Goal: Transaction & Acquisition: Purchase product/service

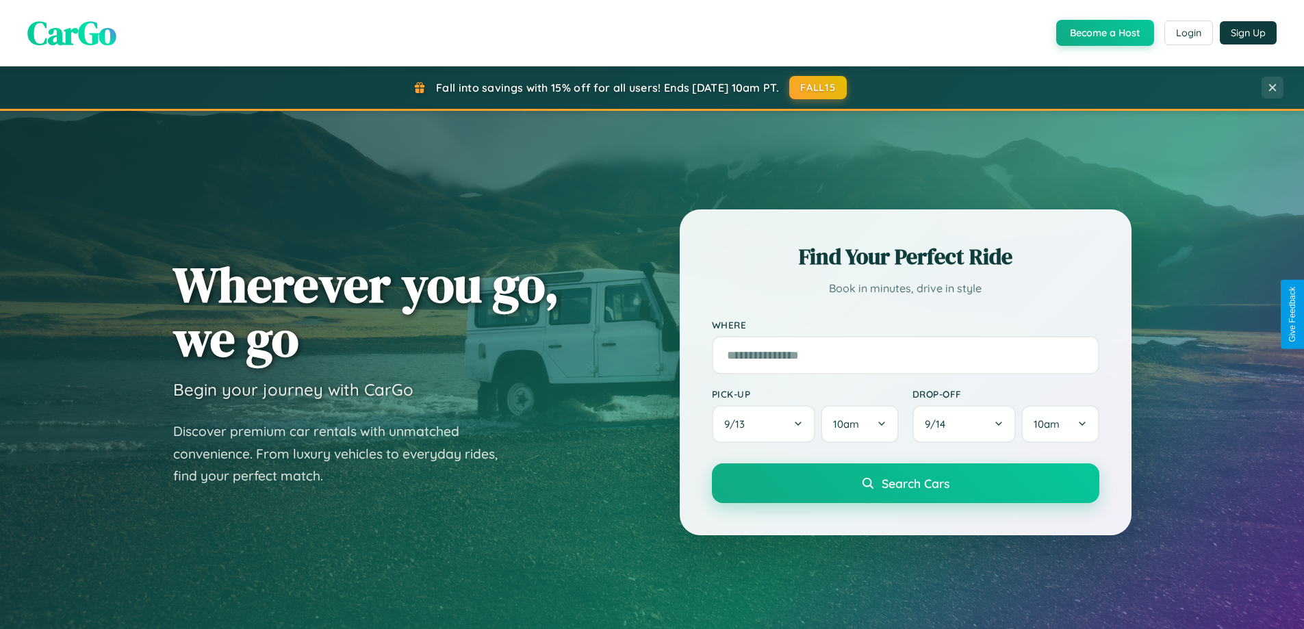
scroll to position [590, 0]
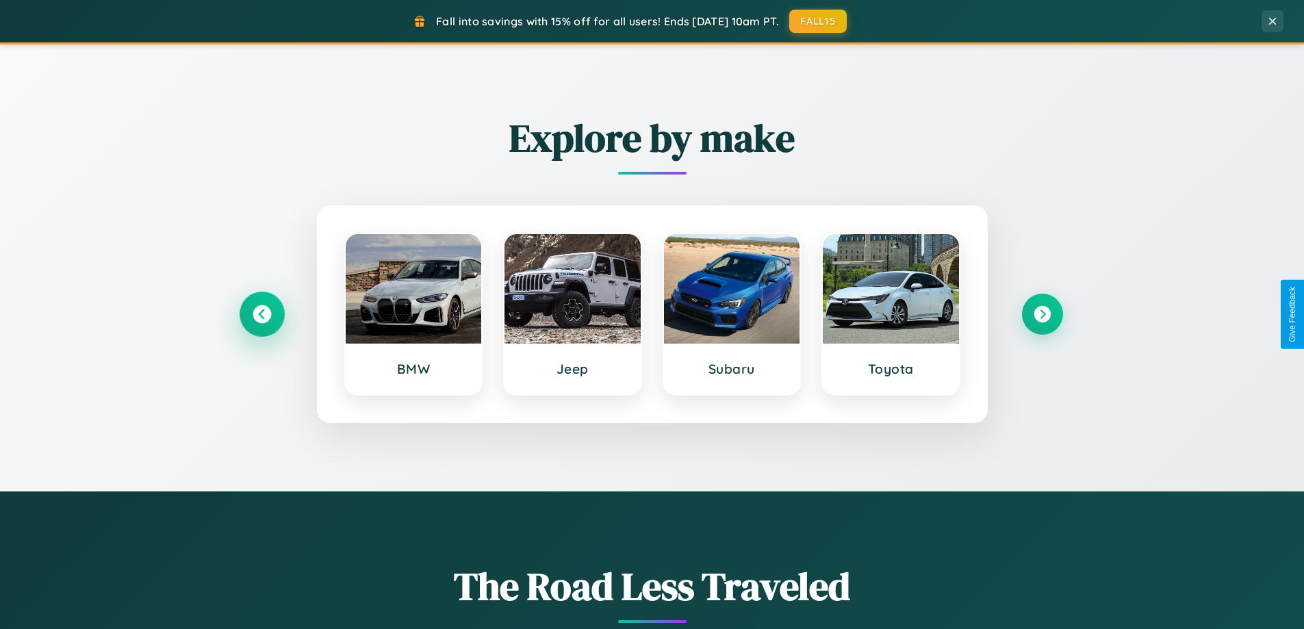
click at [261, 314] on icon at bounding box center [261, 314] width 18 height 18
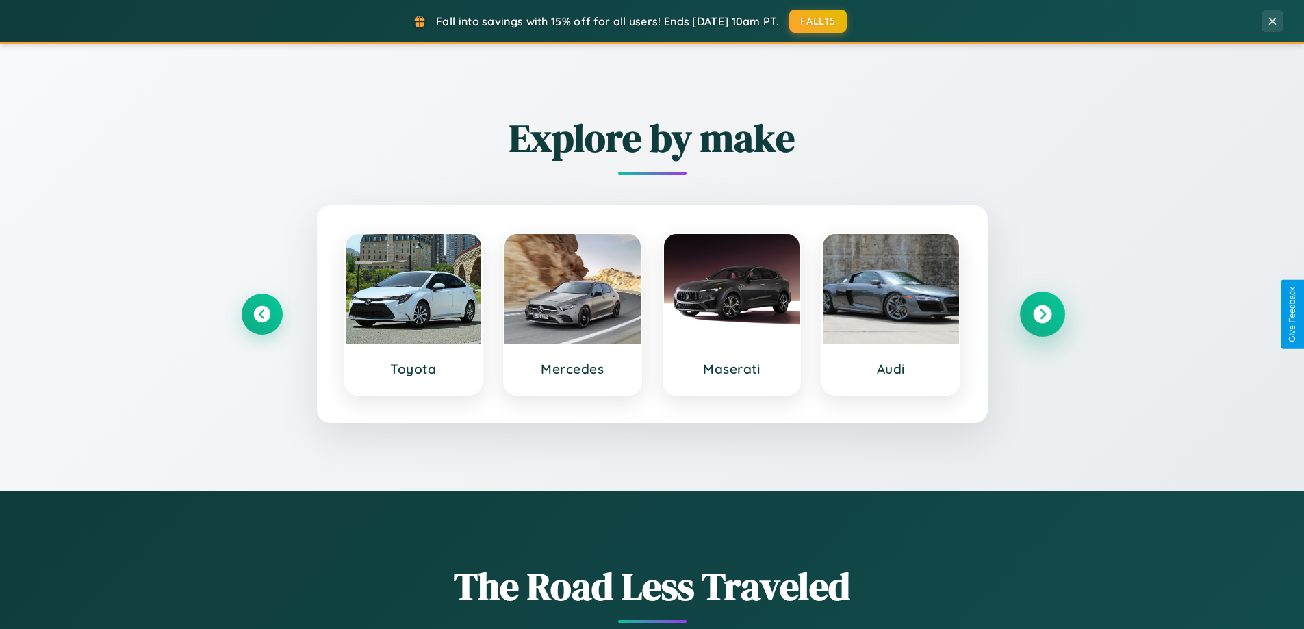
click at [1041, 314] on icon at bounding box center [1042, 314] width 18 height 18
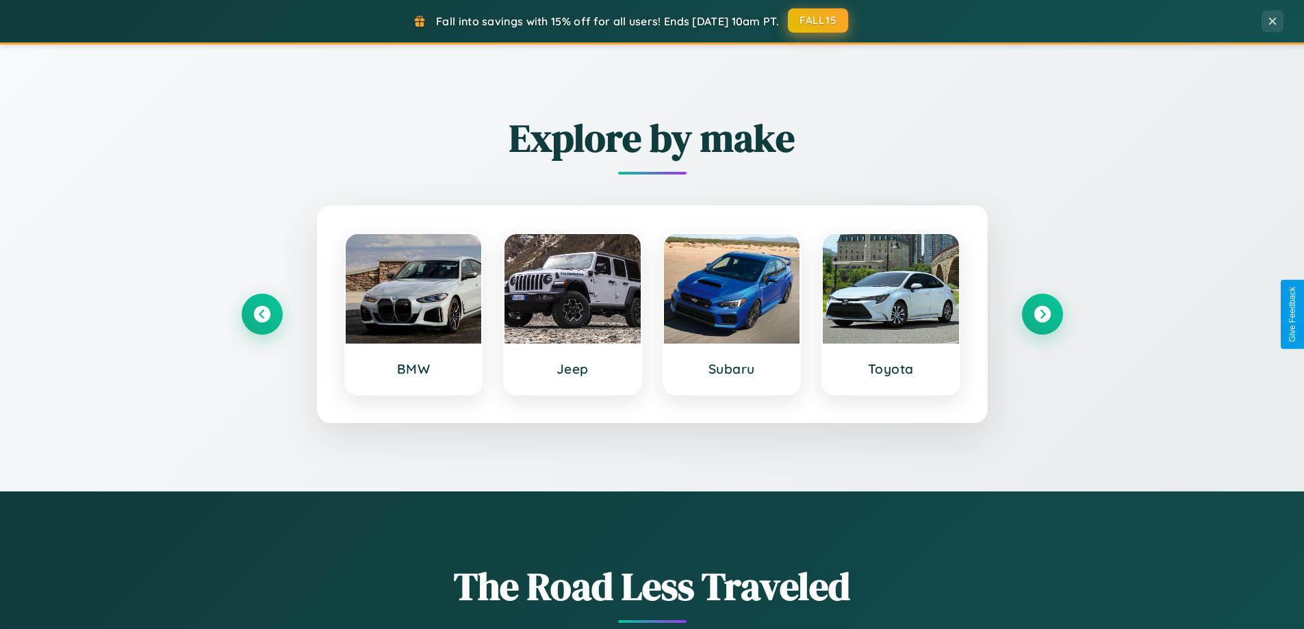
click at [818, 21] on button "FALL15" at bounding box center [818, 20] width 60 height 25
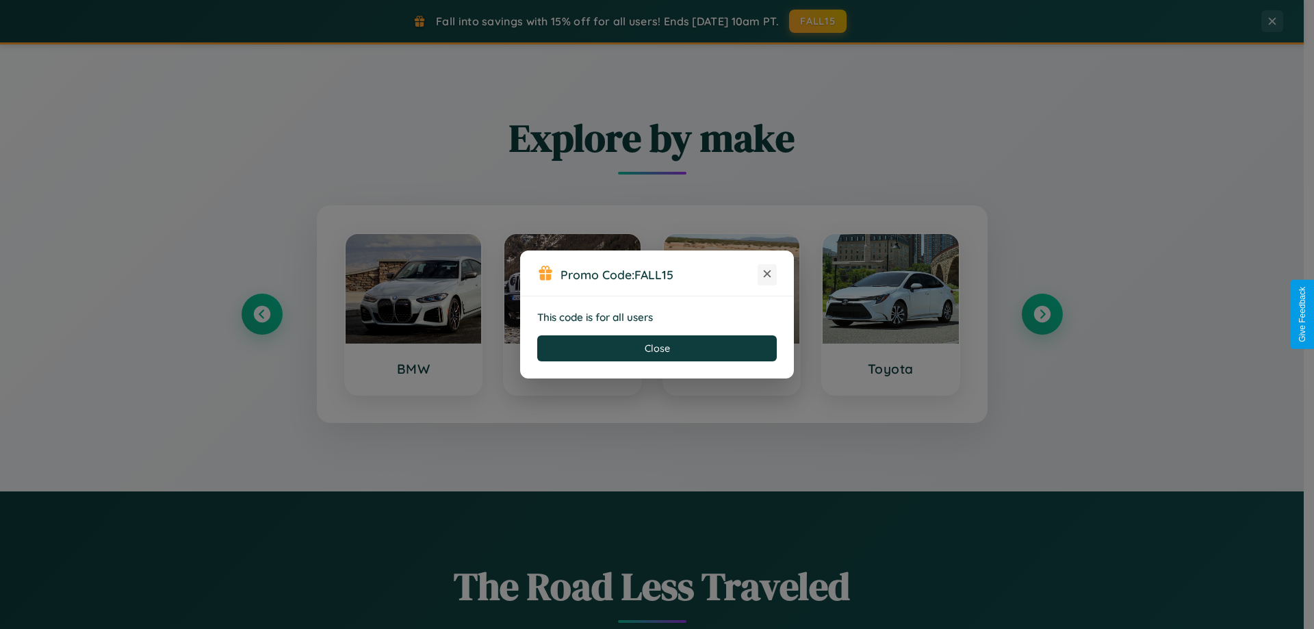
click at [767, 274] on icon at bounding box center [767, 274] width 14 height 14
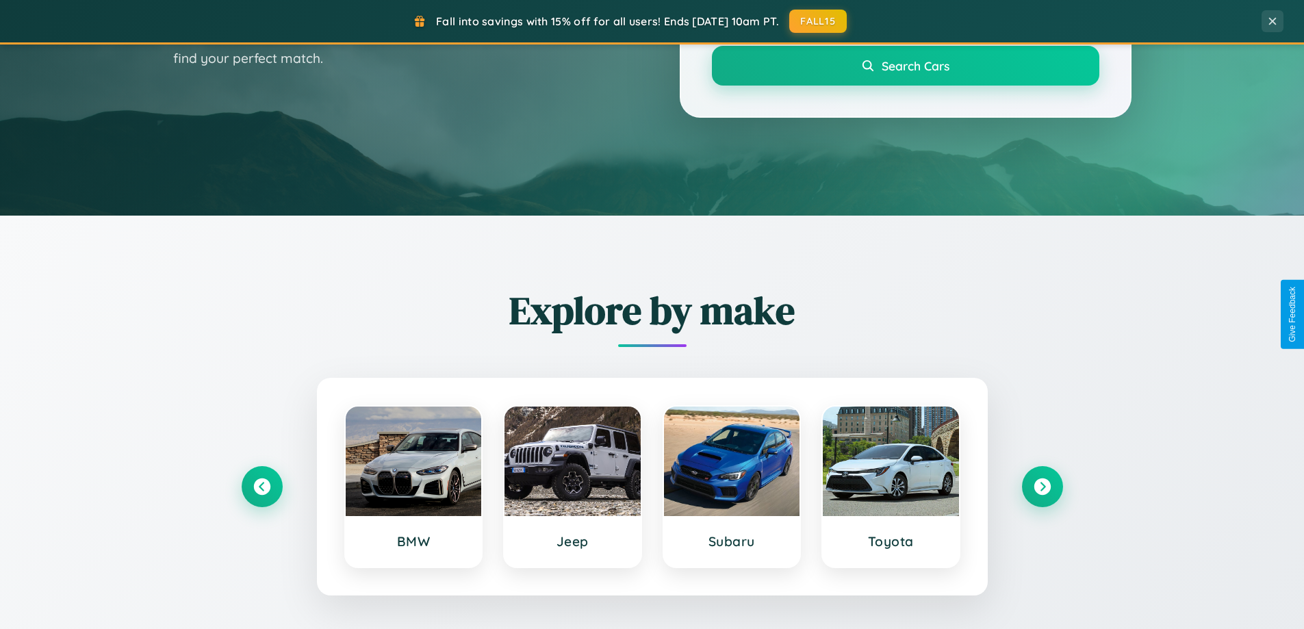
scroll to position [0, 0]
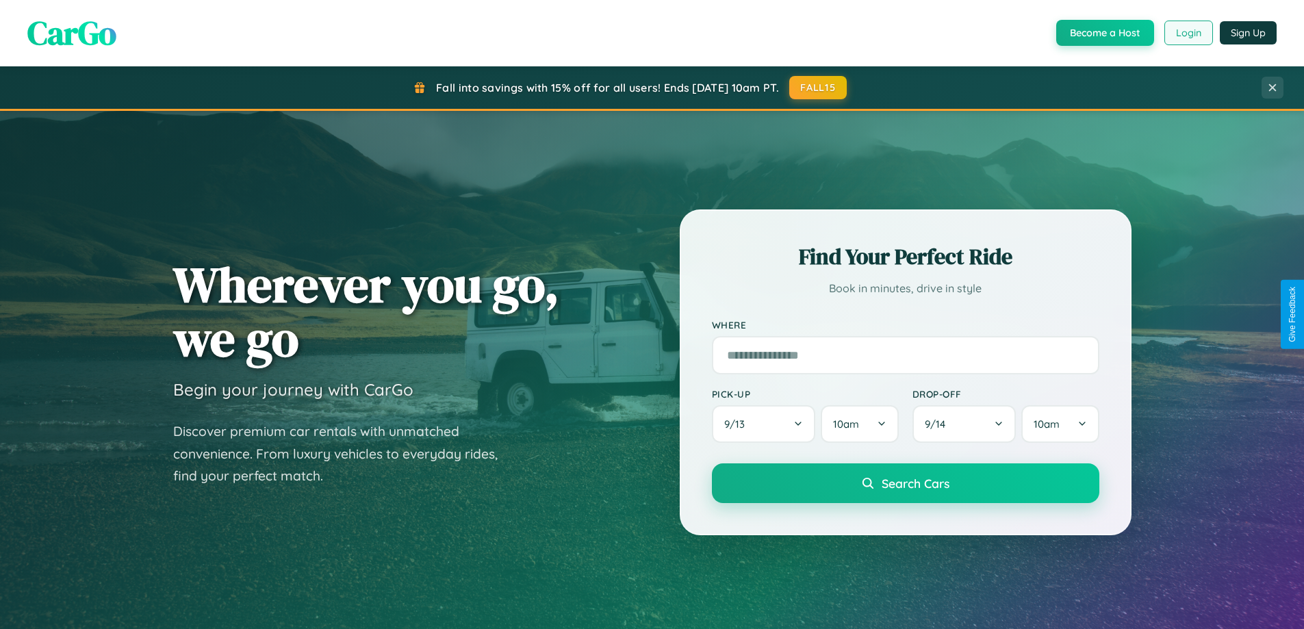
click at [1187, 33] on button "Login" at bounding box center [1188, 33] width 49 height 25
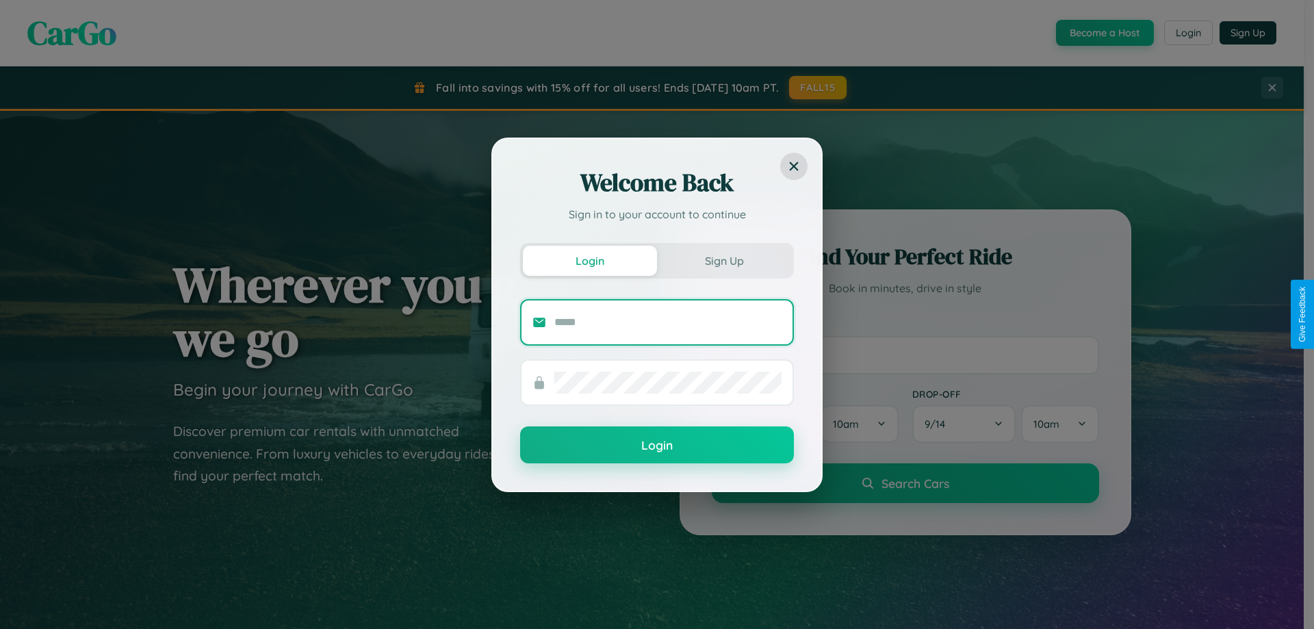
click at [668, 322] on input "text" at bounding box center [667, 322] width 227 height 22
type input "**********"
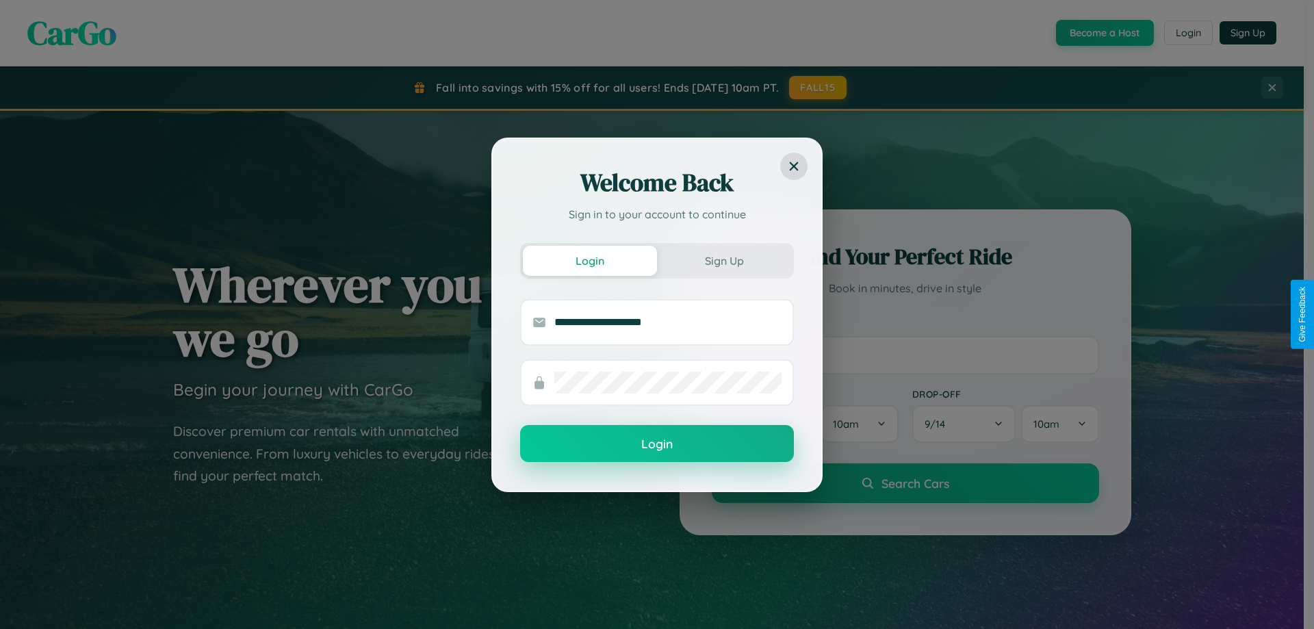
click at [657, 444] on button "Login" at bounding box center [657, 443] width 274 height 37
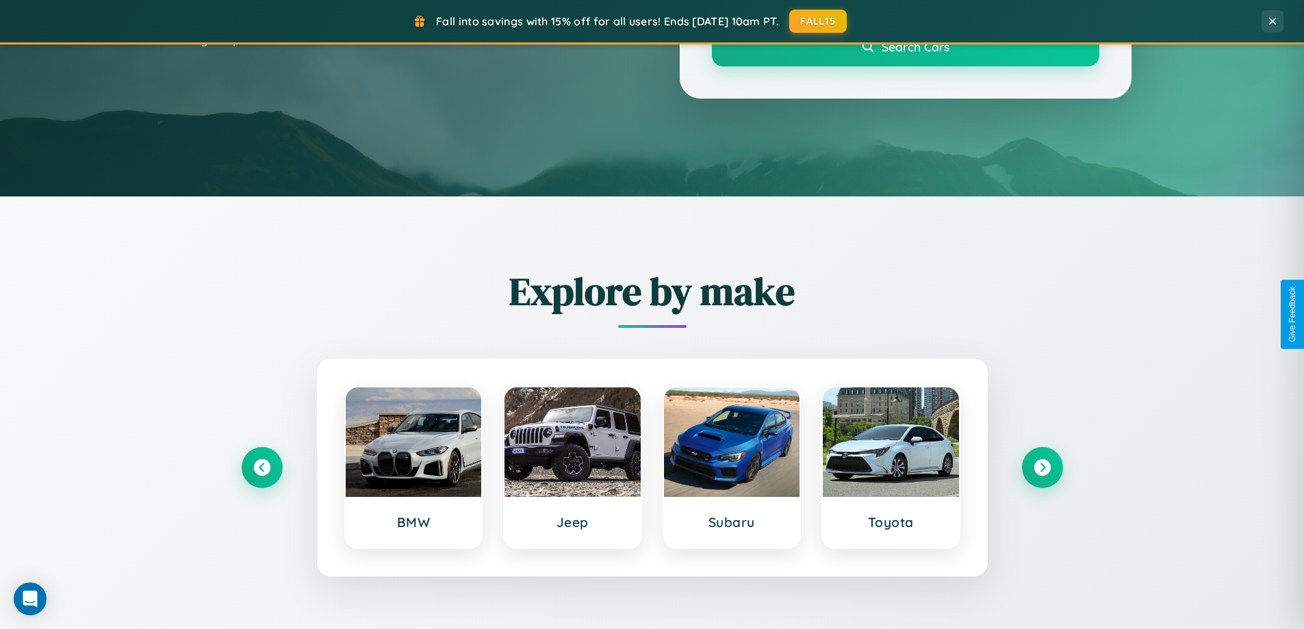
scroll to position [590, 0]
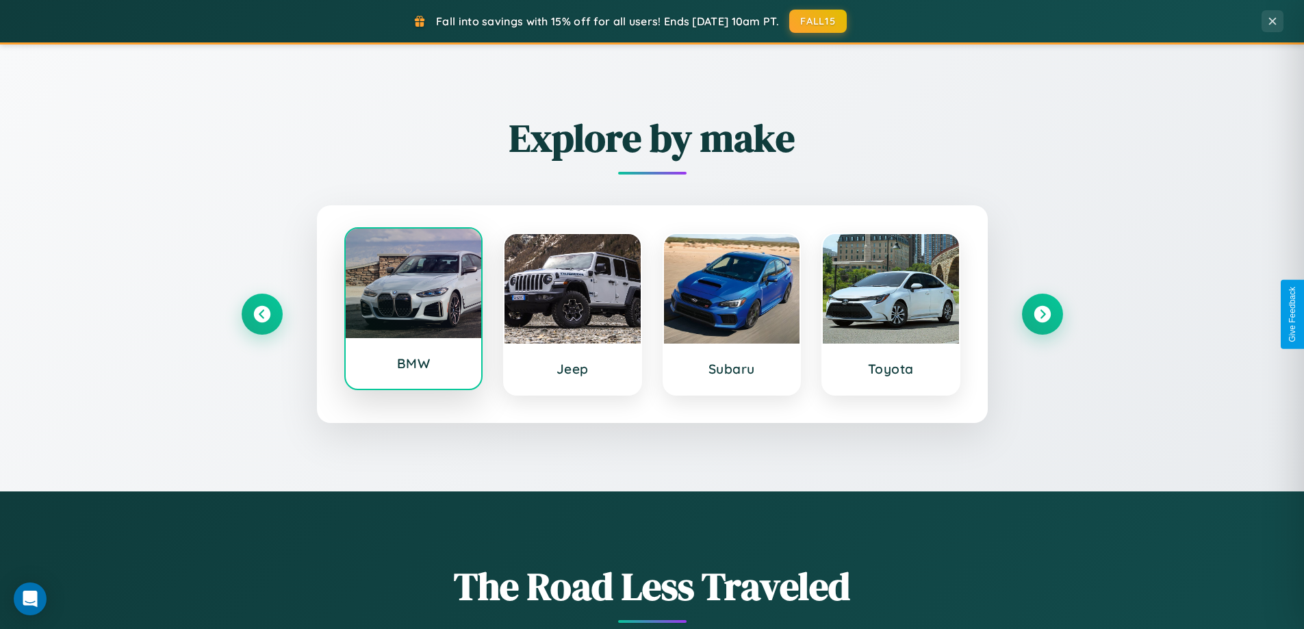
click at [413, 314] on div at bounding box center [414, 283] width 136 height 109
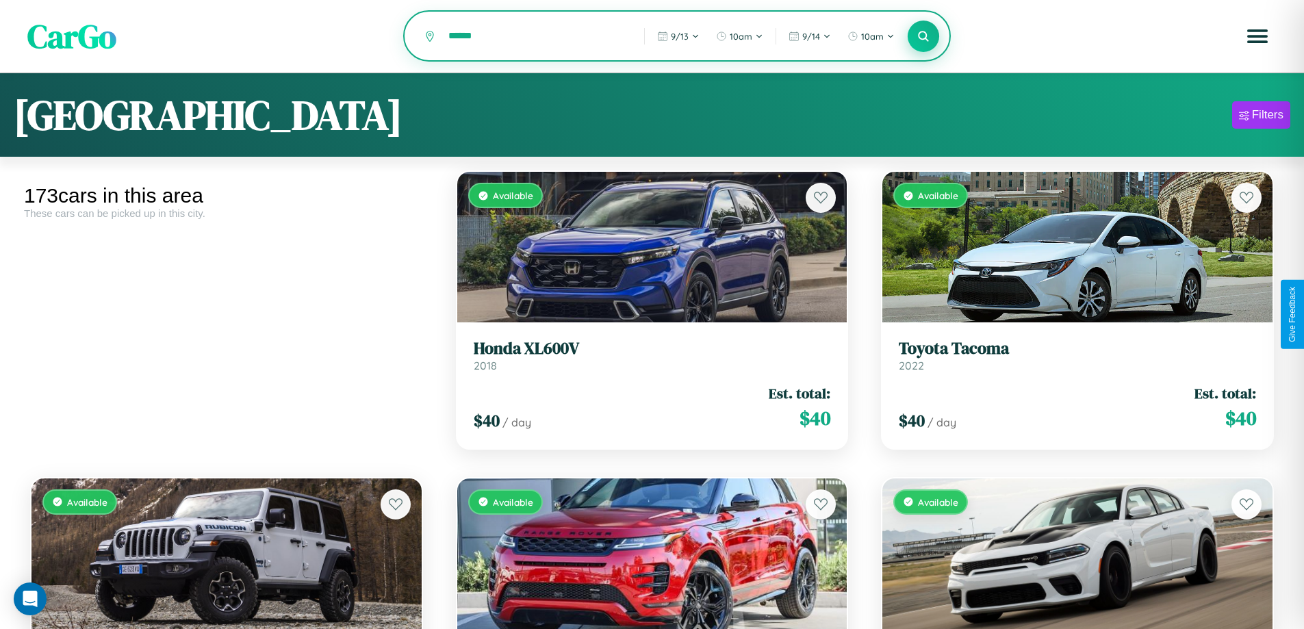
type input "******"
click at [923, 36] on icon at bounding box center [923, 35] width 13 height 13
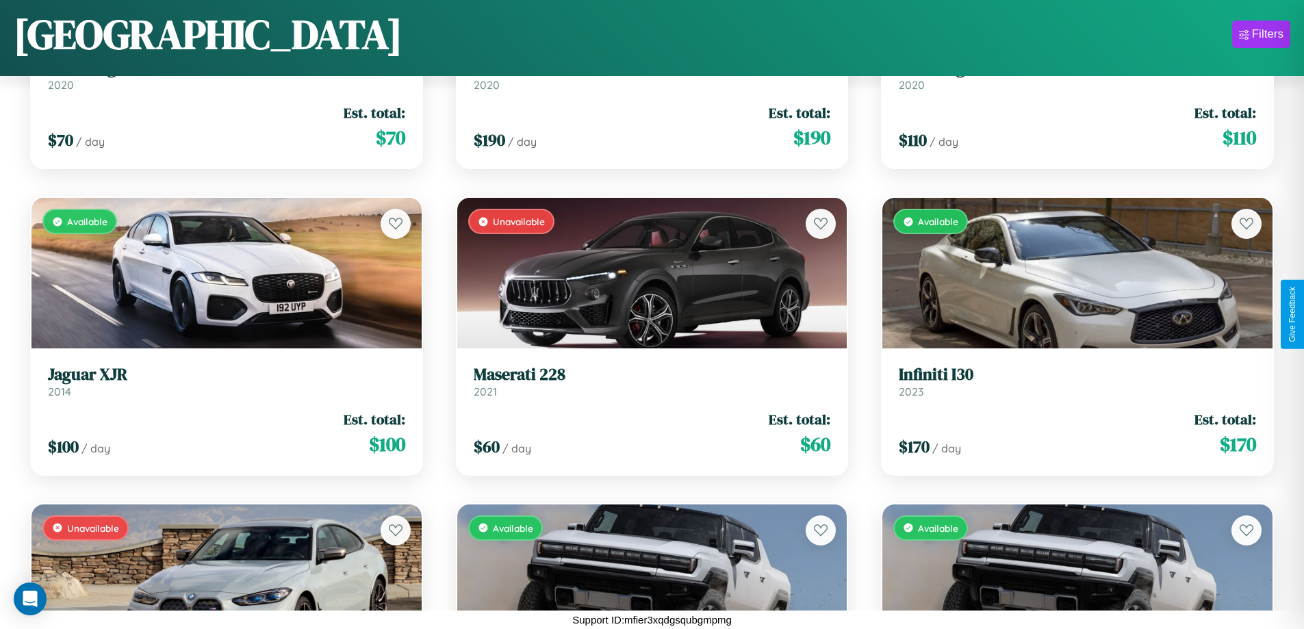
scroll to position [9691, 0]
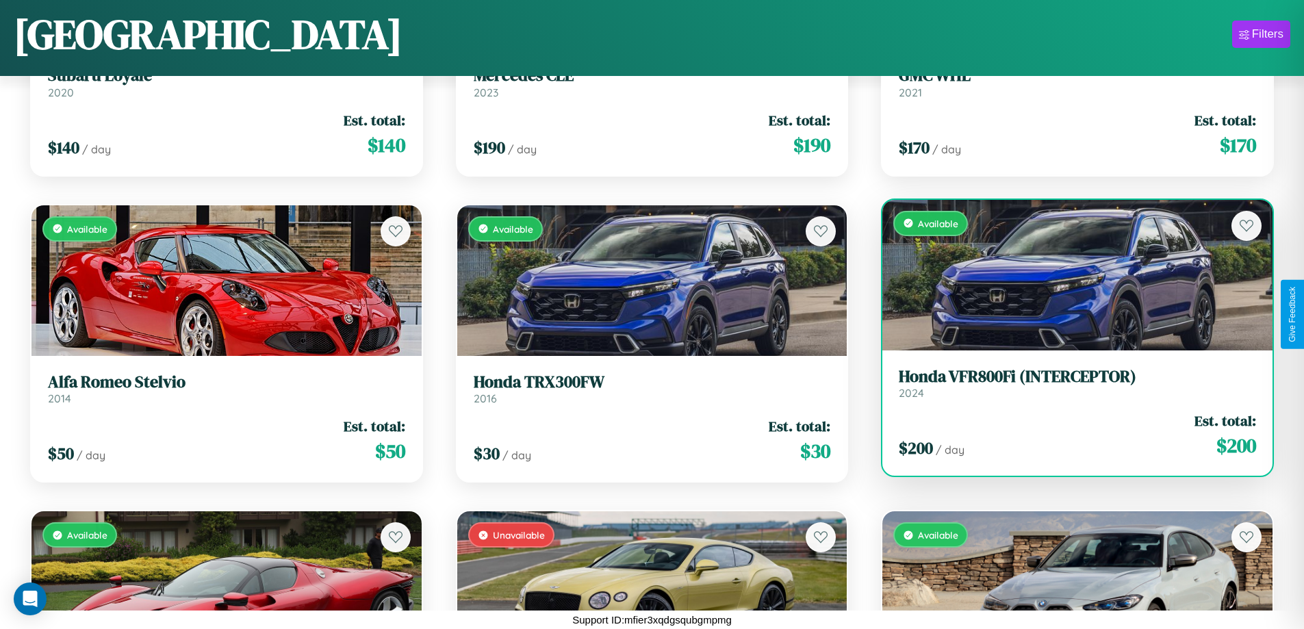
click at [1068, 438] on div "$ 200 / day Est. total: $ 200" at bounding box center [1076, 435] width 357 height 49
click at [1068, 435] on div "$ 200 / day Est. total: $ 200" at bounding box center [1076, 435] width 357 height 49
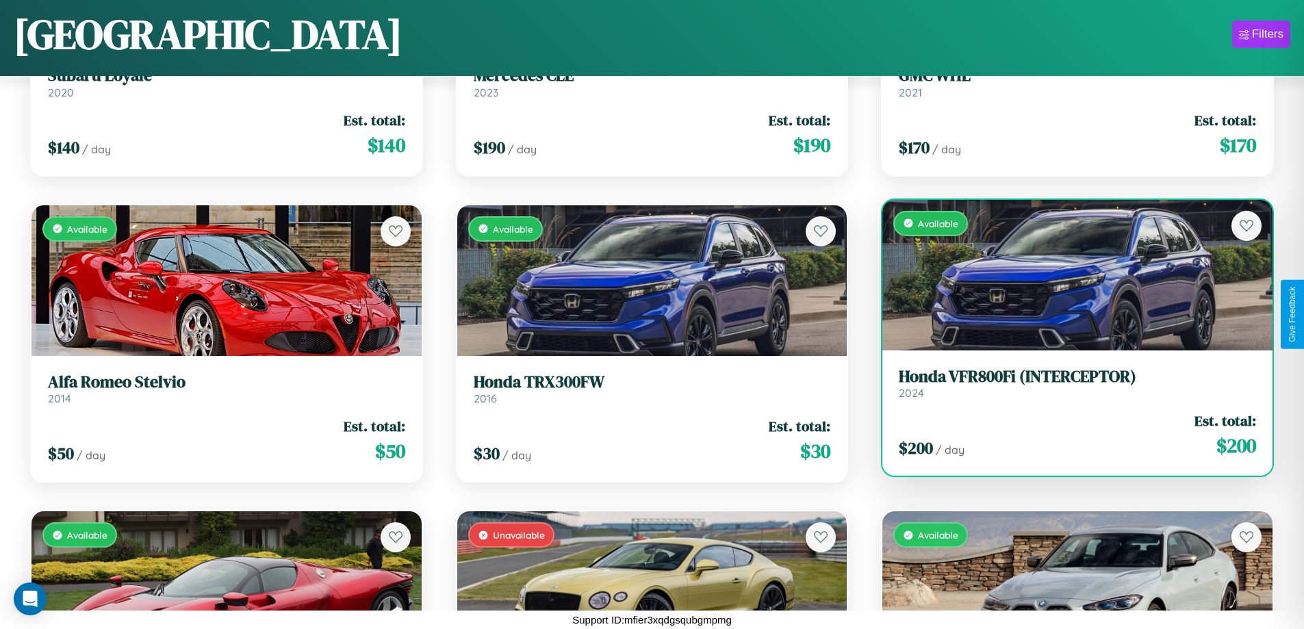
click at [1068, 435] on div "$ 200 / day Est. total: $ 200" at bounding box center [1076, 435] width 357 height 49
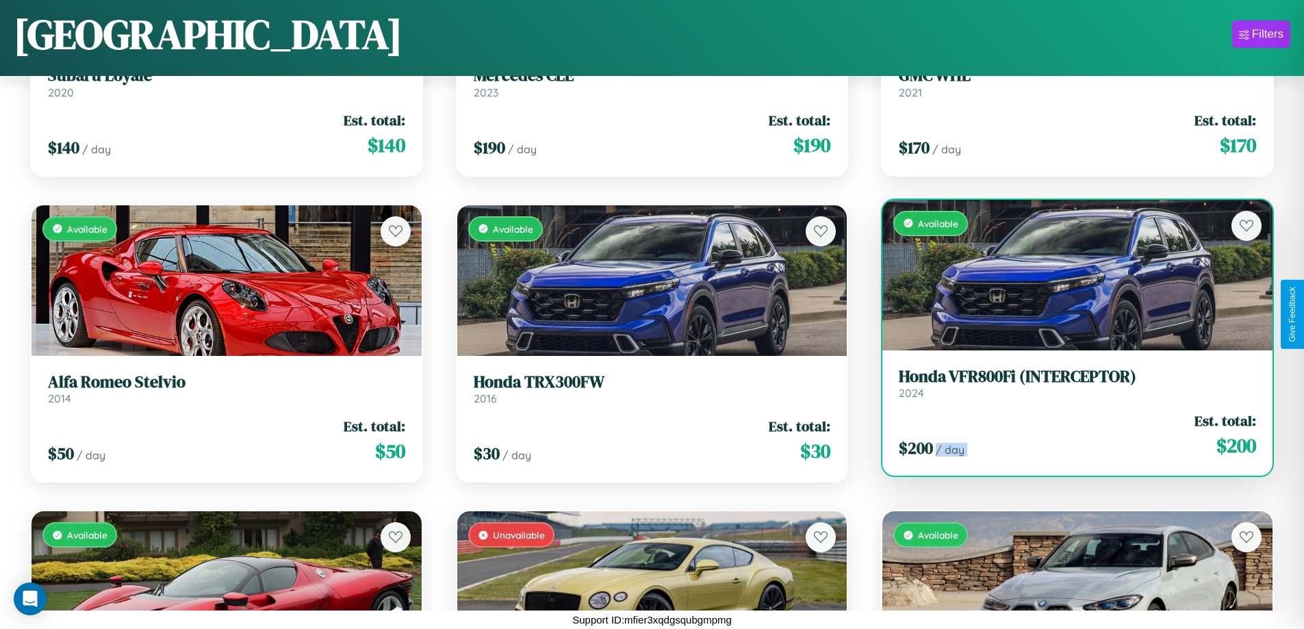
click at [1068, 435] on div "$ 200 / day Est. total: $ 200" at bounding box center [1076, 435] width 357 height 49
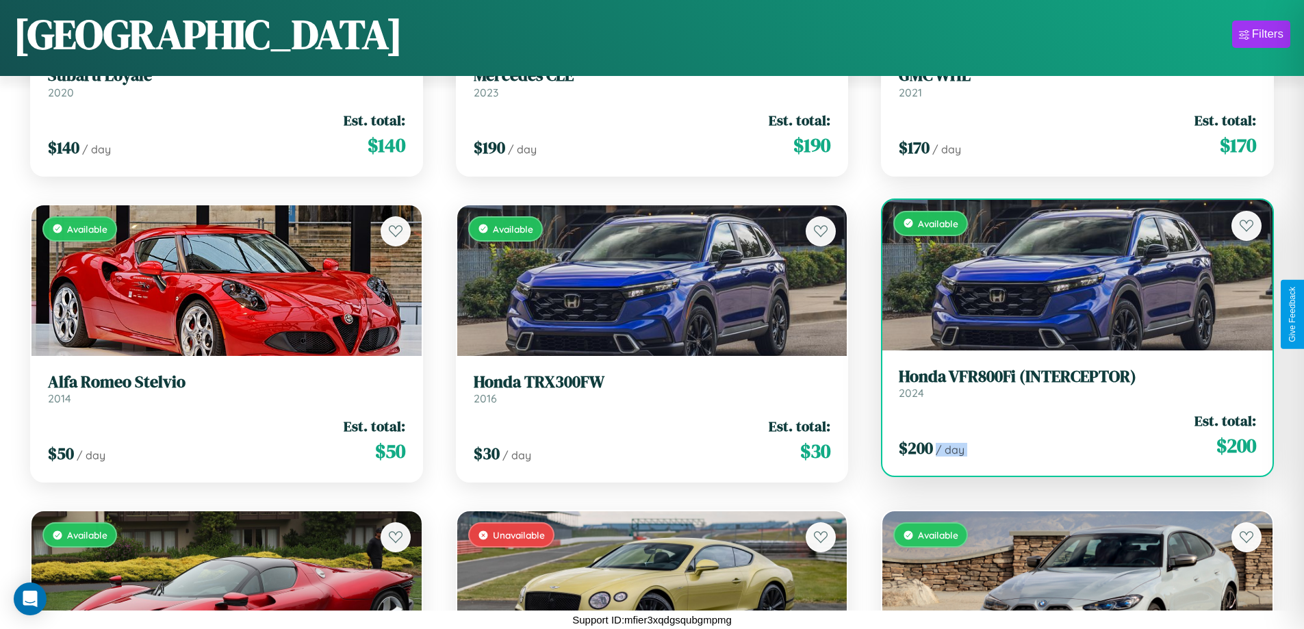
click at [1068, 435] on div "$ 200 / day Est. total: $ 200" at bounding box center [1076, 435] width 357 height 49
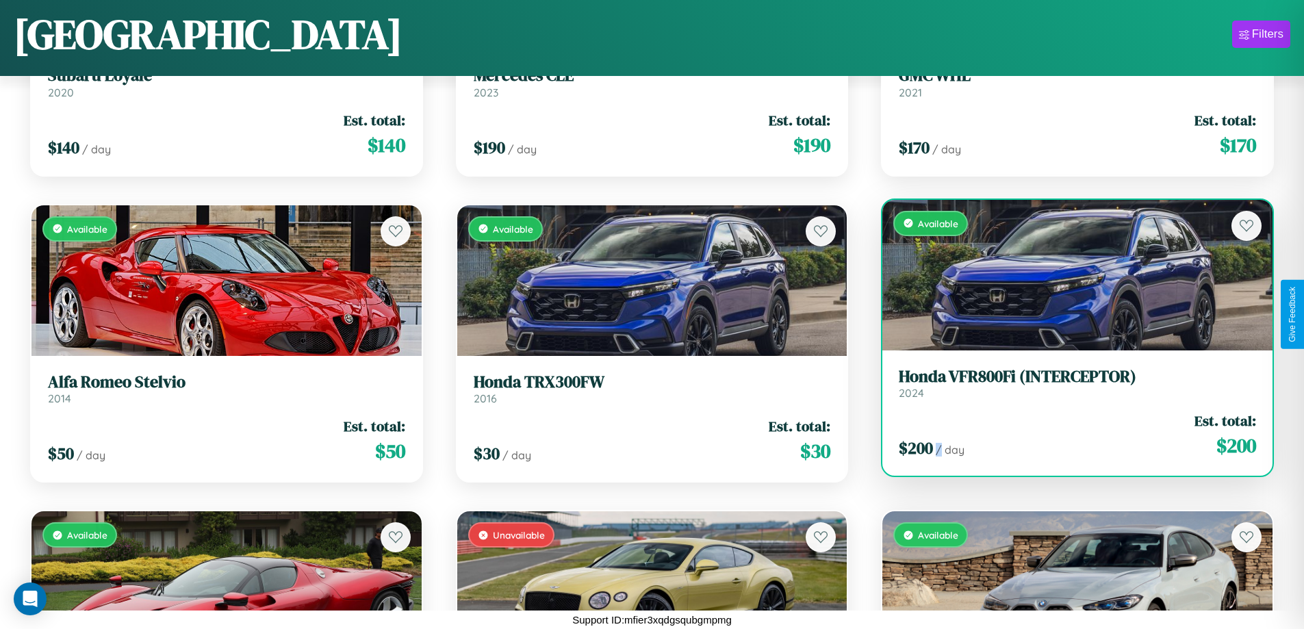
click at [1068, 435] on div "$ 200 / day Est. total: $ 200" at bounding box center [1076, 435] width 357 height 49
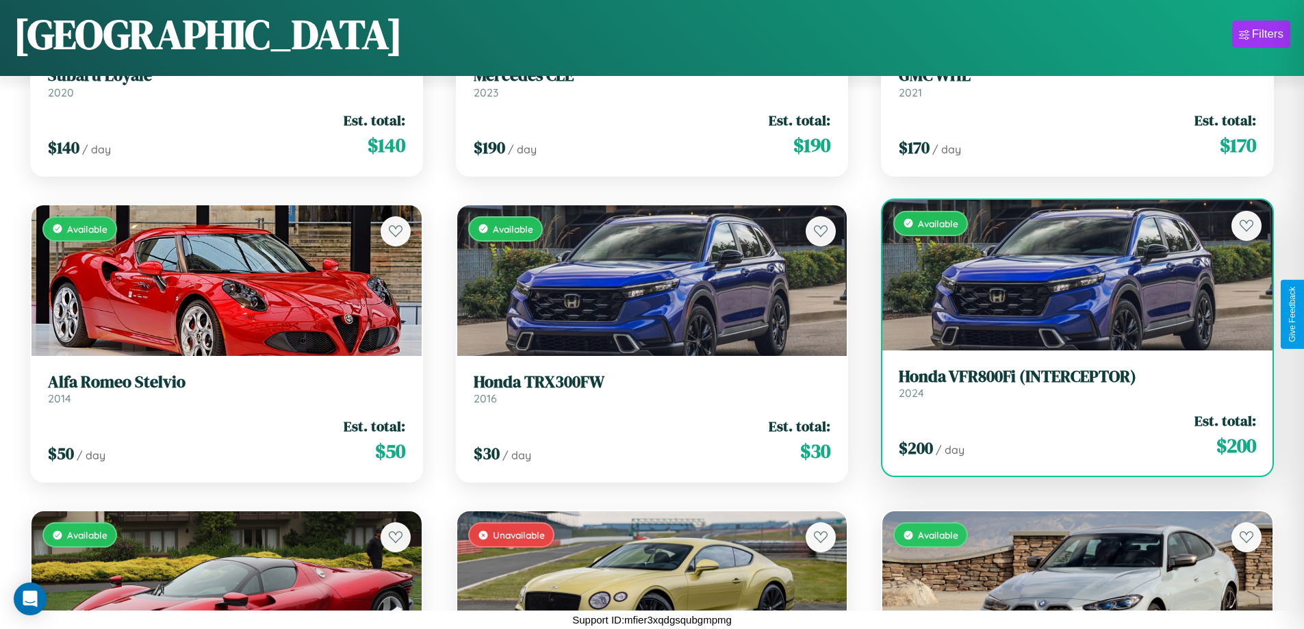
click at [1068, 383] on h3 "Honda VFR800Fi (INTERCEPTOR)" at bounding box center [1076, 377] width 357 height 20
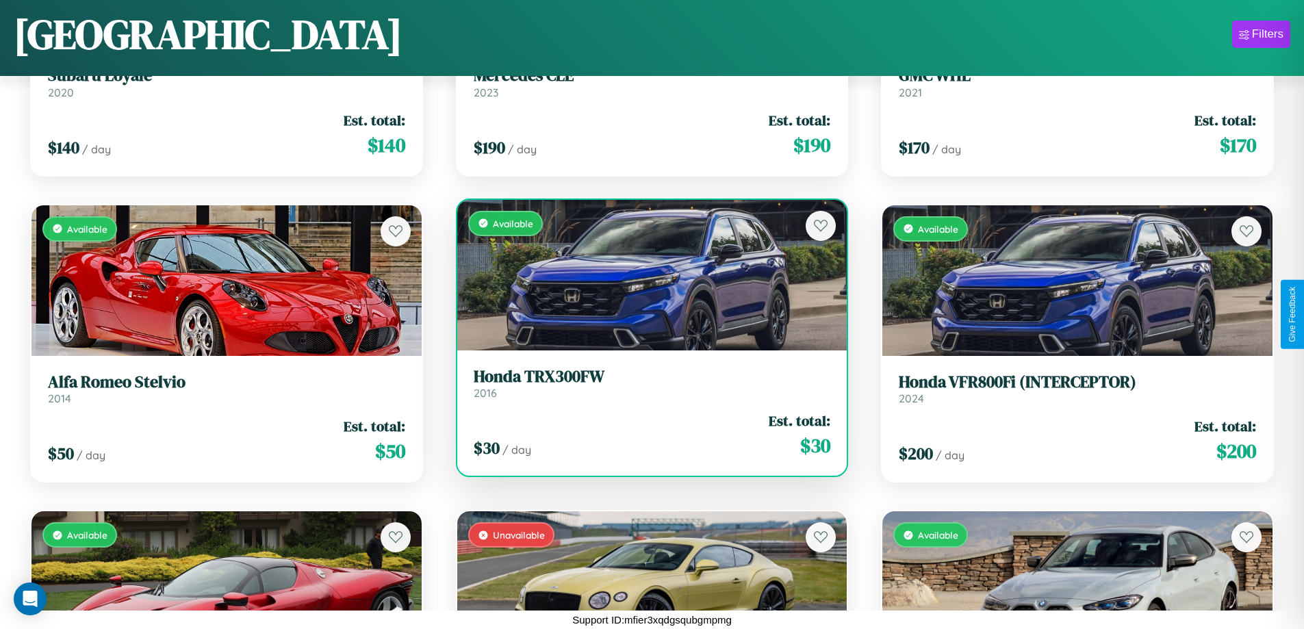
scroll to position [8772, 0]
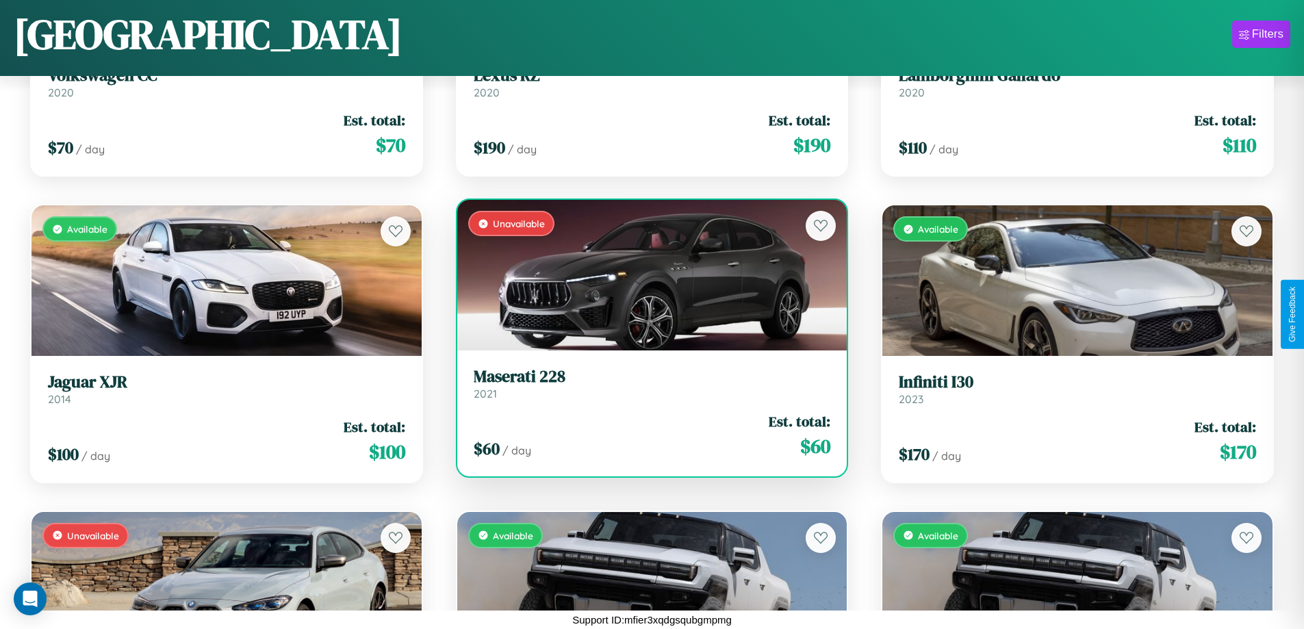
click at [646, 275] on div "Unavailable" at bounding box center [652, 275] width 390 height 151
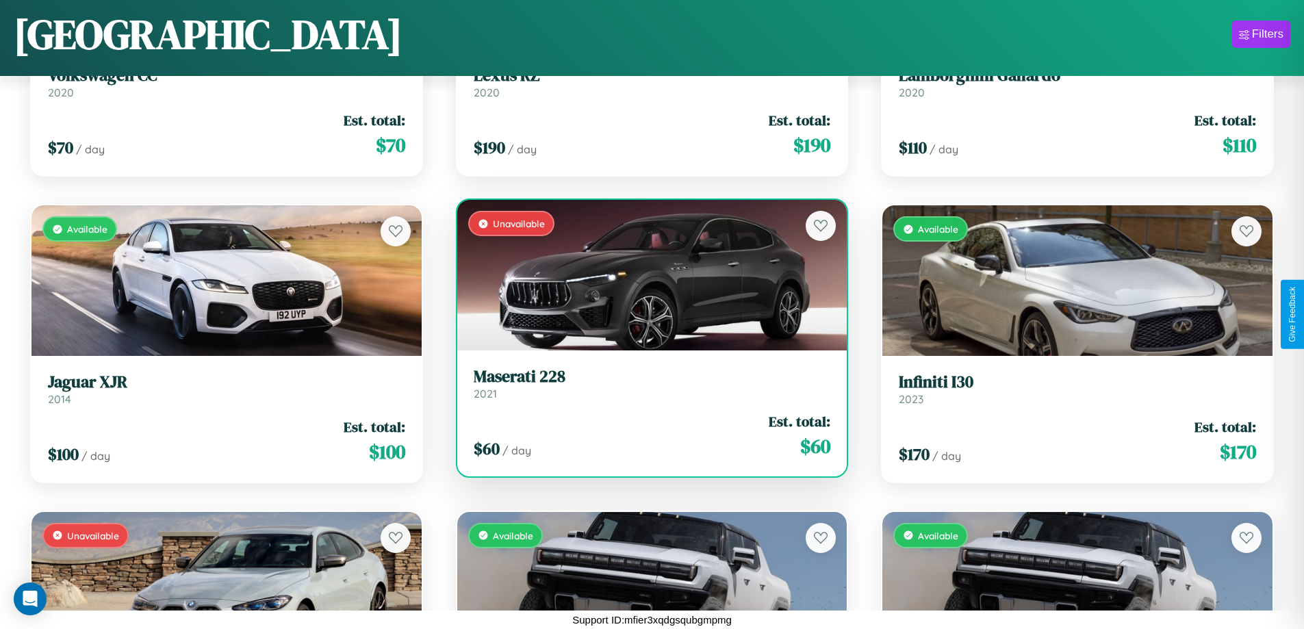
click at [646, 275] on div "Unavailable" at bounding box center [652, 275] width 390 height 151
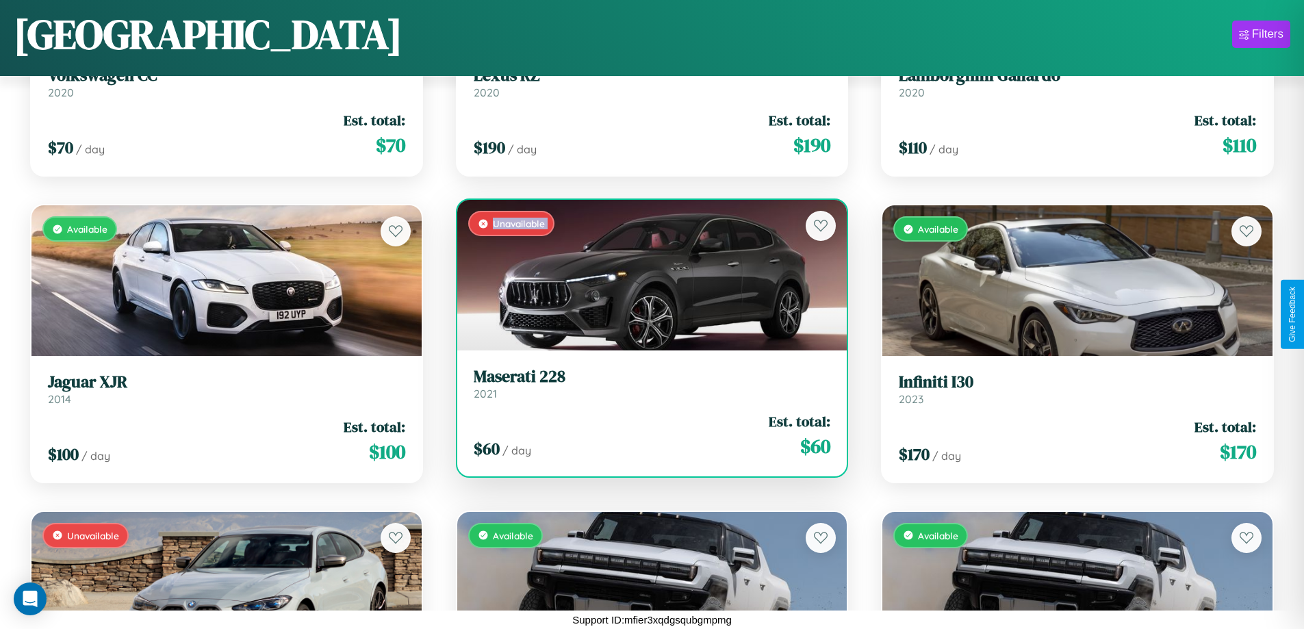
click at [646, 275] on div "Unavailable" at bounding box center [652, 275] width 390 height 151
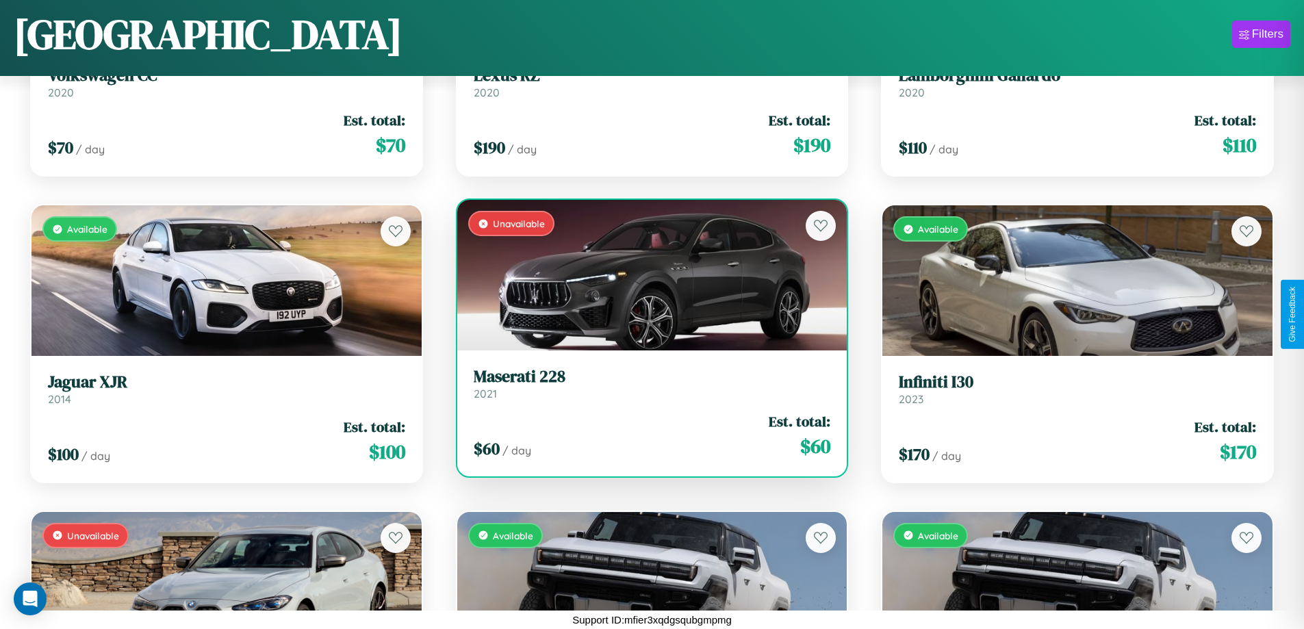
click at [646, 275] on div "Unavailable" at bounding box center [652, 275] width 390 height 151
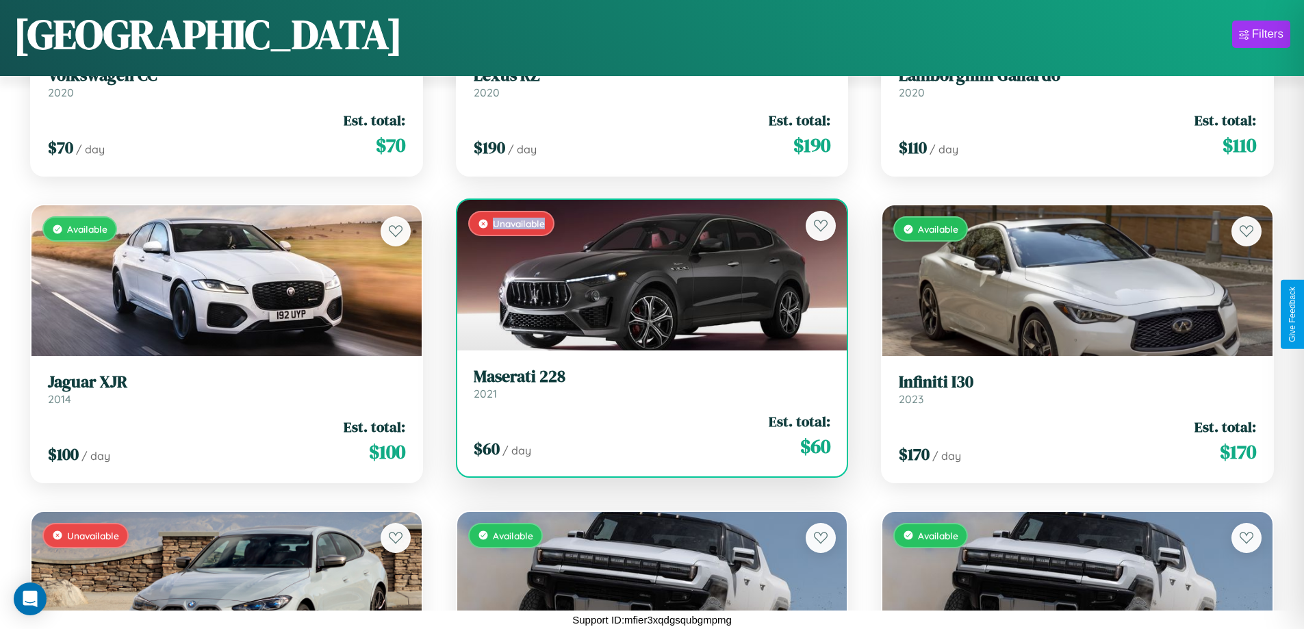
click at [646, 275] on div "Unavailable" at bounding box center [652, 275] width 390 height 151
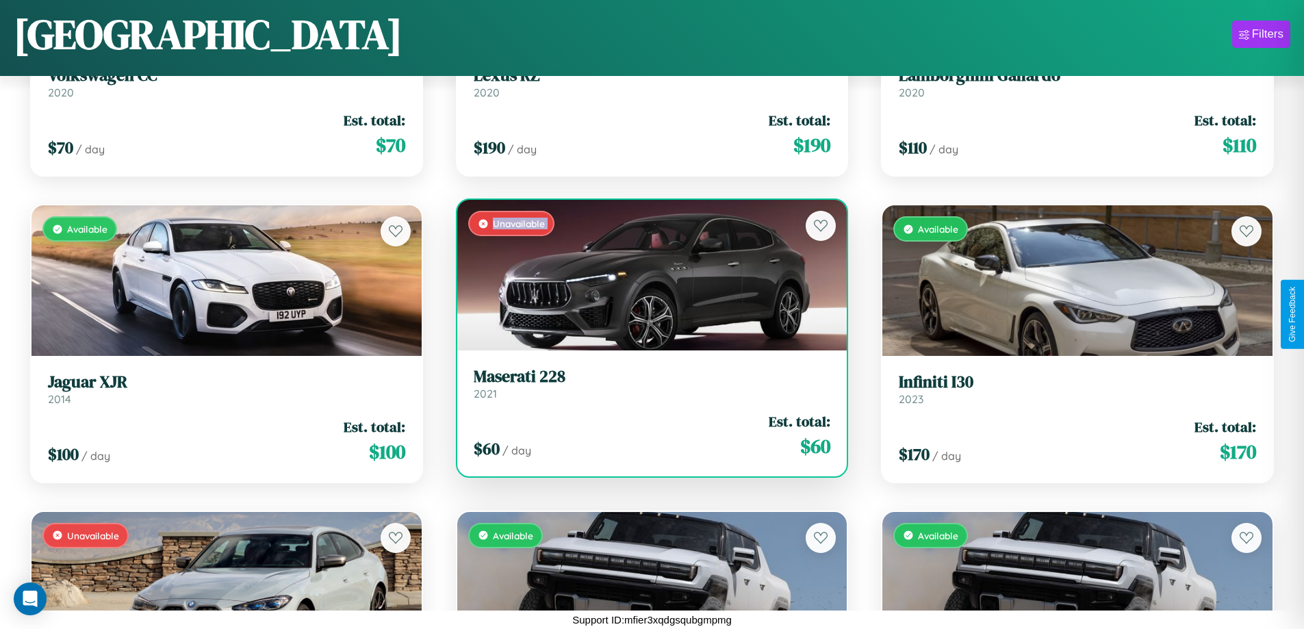
click at [646, 383] on h3 "Maserati 228" at bounding box center [652, 377] width 357 height 20
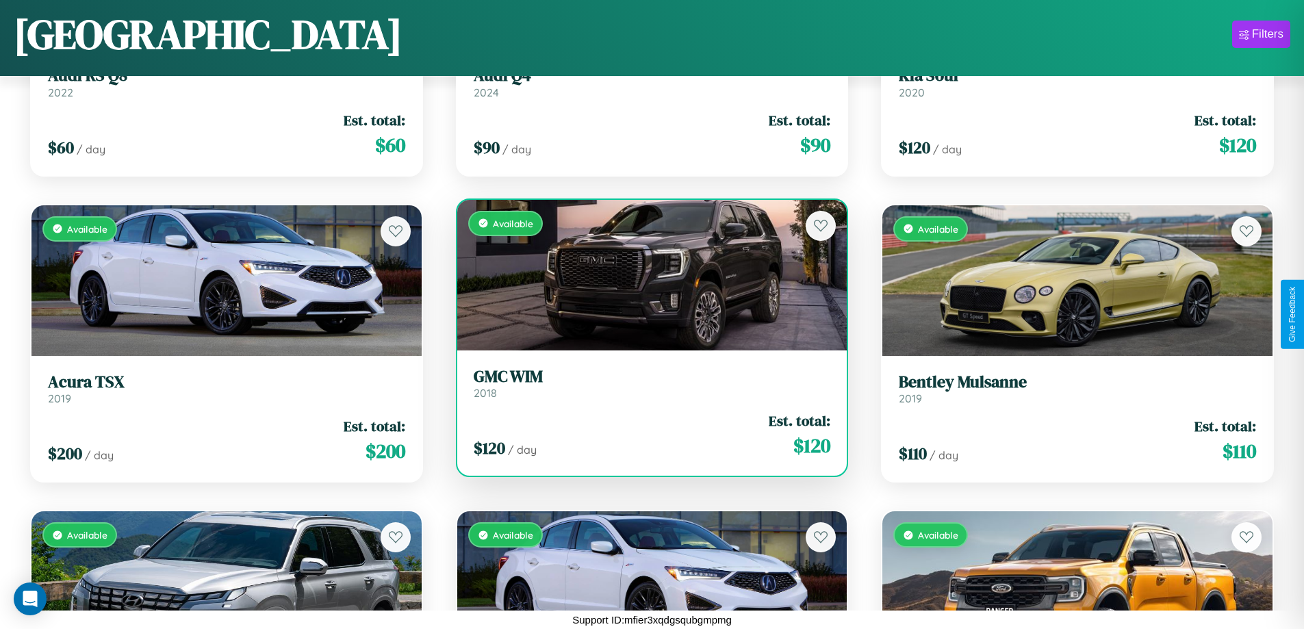
click at [646, 275] on div "Available" at bounding box center [652, 275] width 390 height 151
click at [646, 274] on div "Available" at bounding box center [652, 275] width 390 height 151
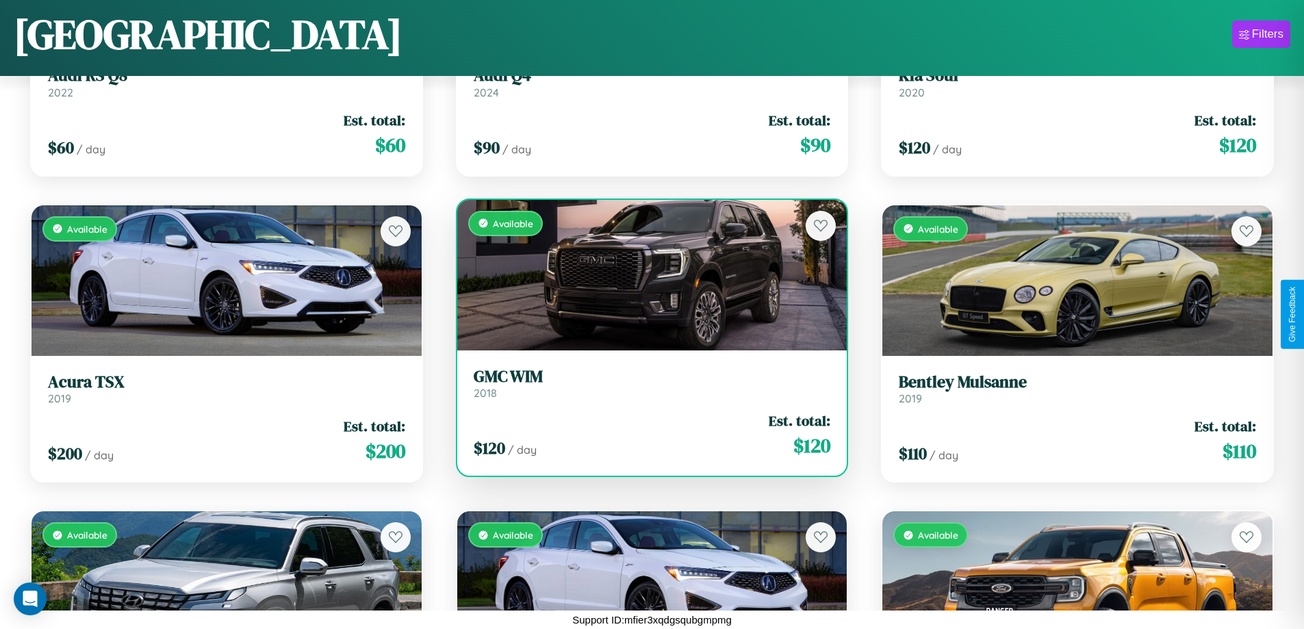
click at [646, 274] on div "Available" at bounding box center [652, 275] width 390 height 151
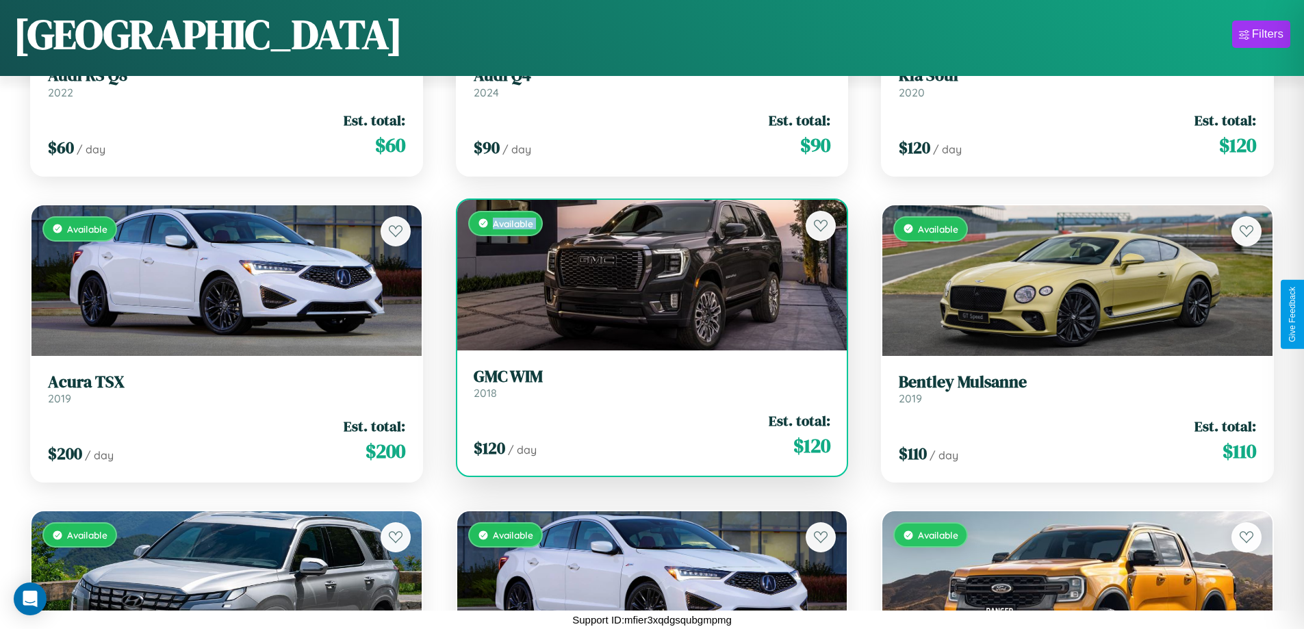
click at [646, 274] on div "Available" at bounding box center [652, 275] width 390 height 151
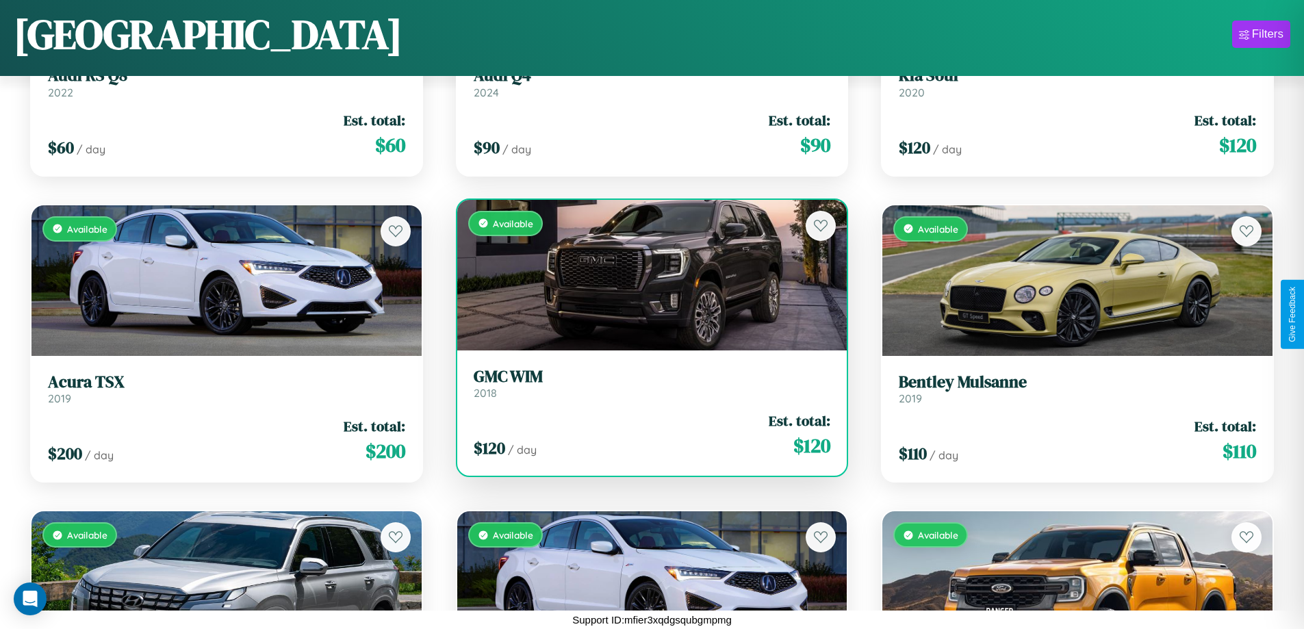
click at [646, 274] on div "Available" at bounding box center [652, 275] width 390 height 151
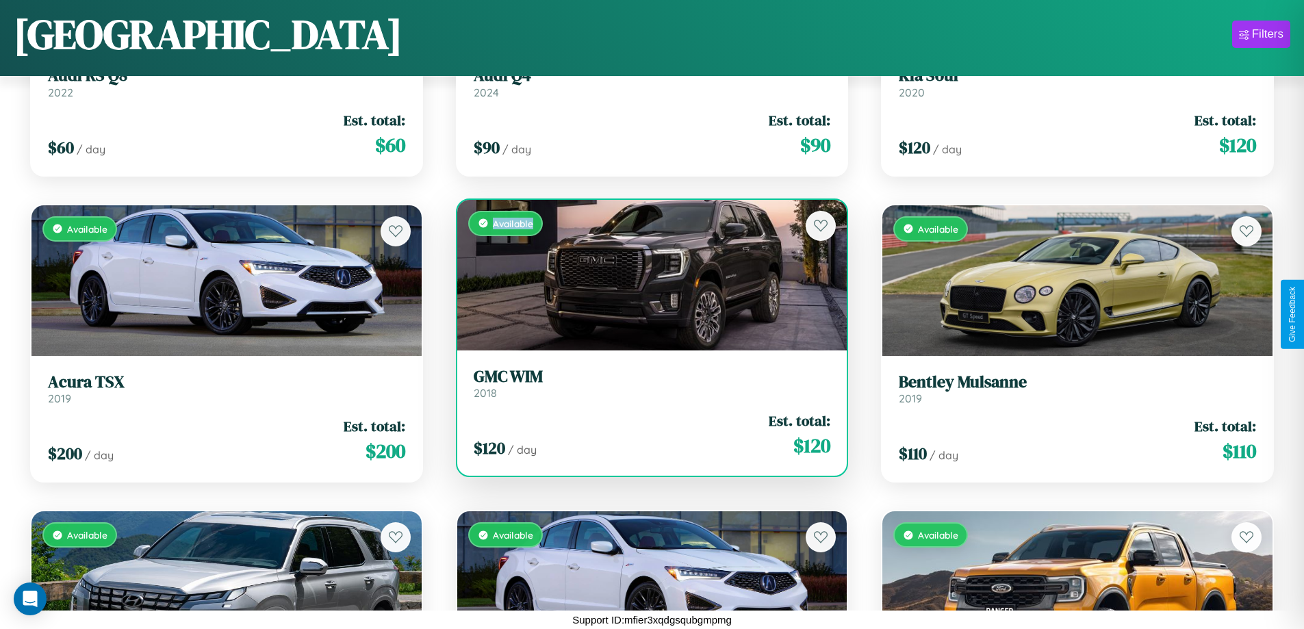
click at [646, 274] on div "Available" at bounding box center [652, 275] width 390 height 151
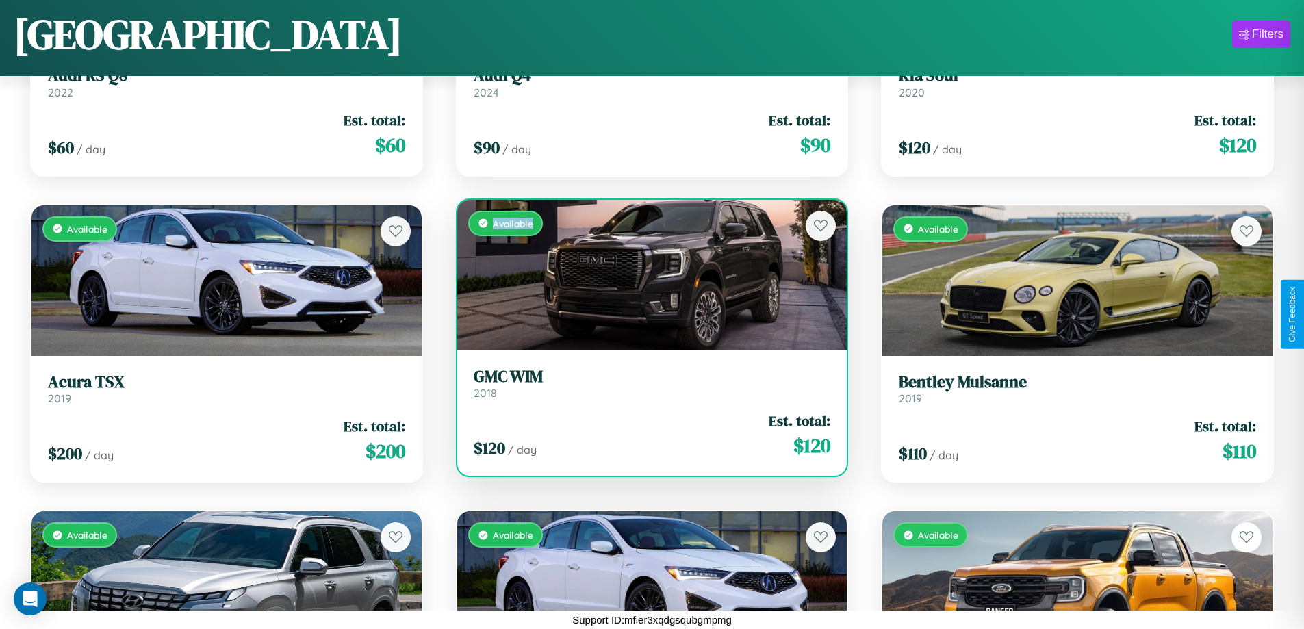
click at [646, 383] on h3 "GMC WIM" at bounding box center [652, 377] width 357 height 20
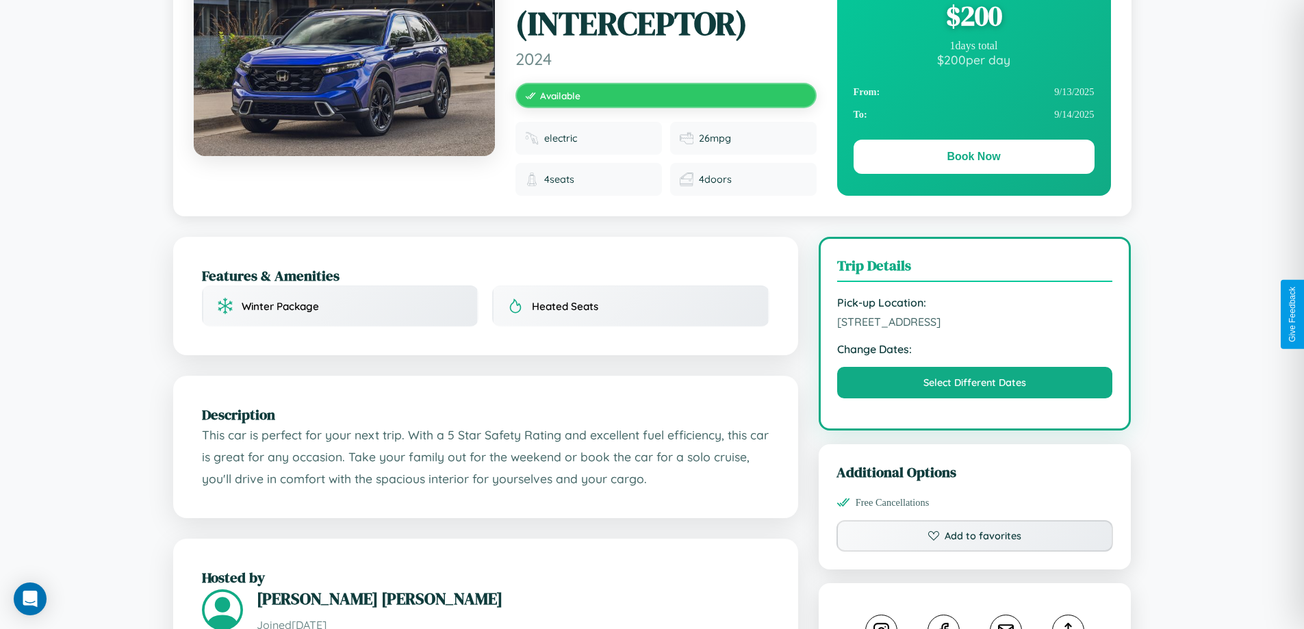
scroll to position [461, 0]
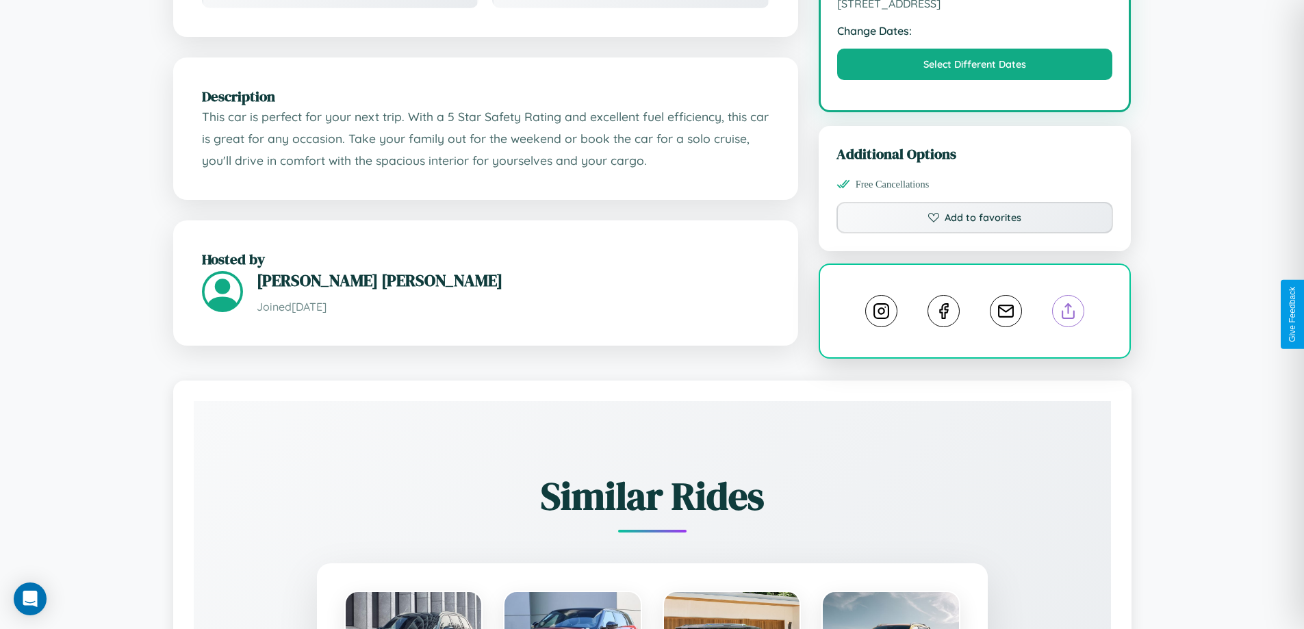
click at [1068, 313] on line at bounding box center [1068, 309] width 0 height 10
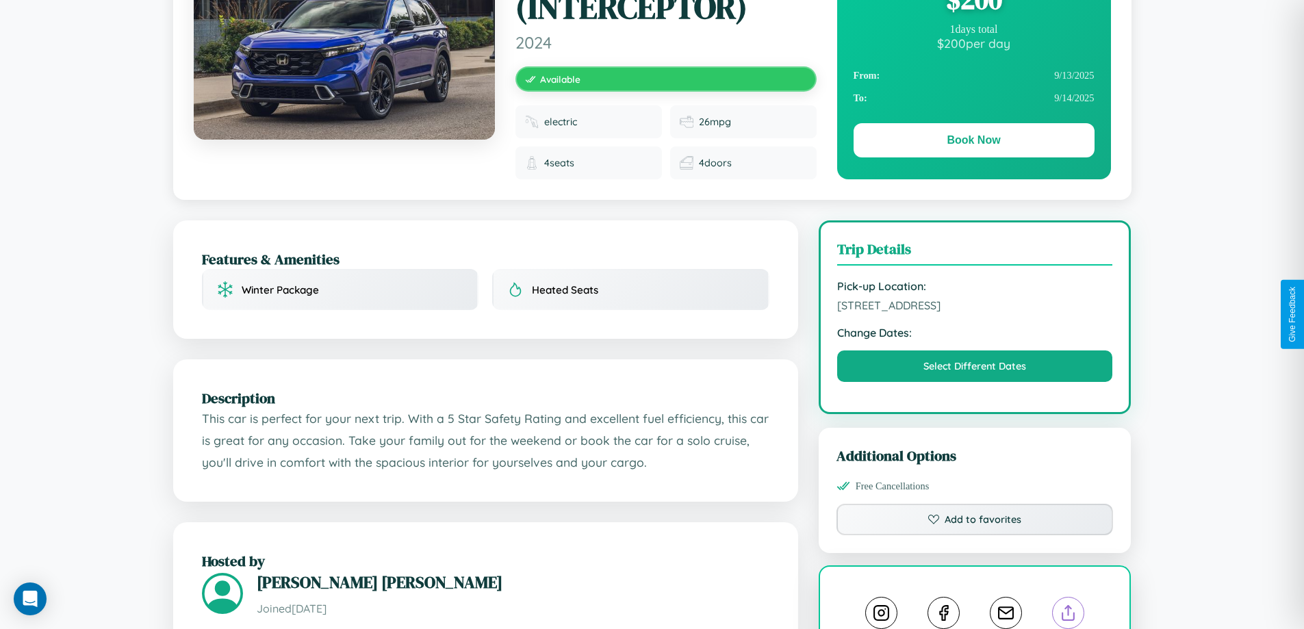
scroll to position [152, 0]
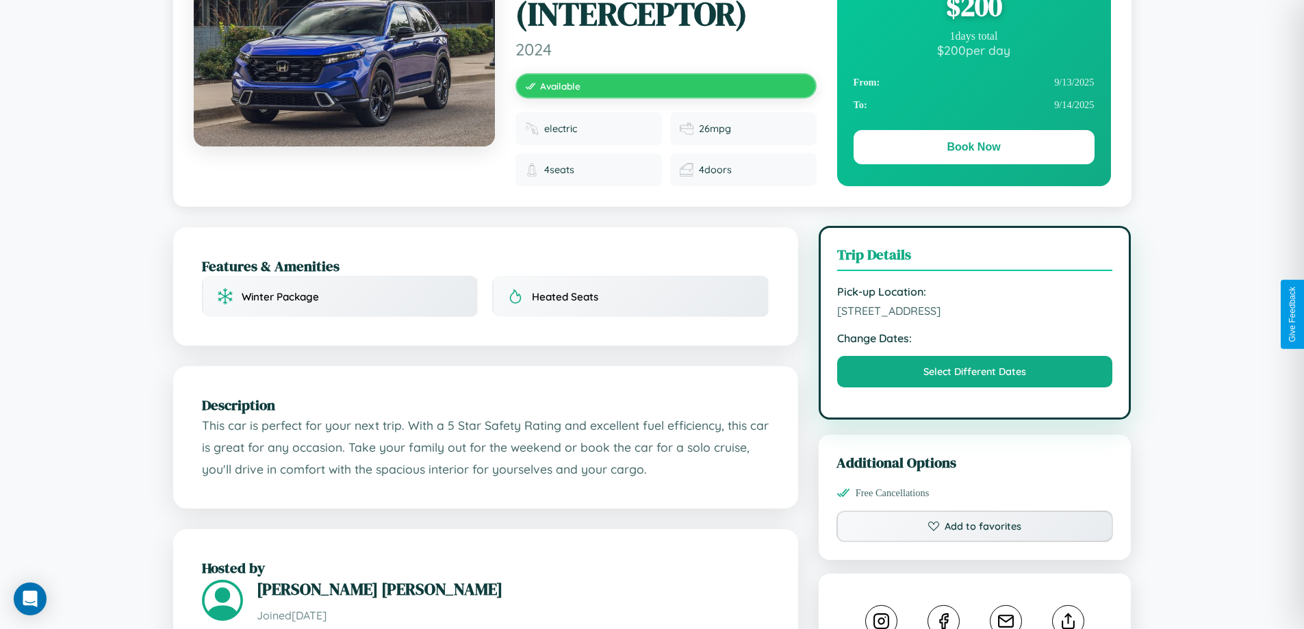
click at [974, 313] on span "[STREET_ADDRESS]" at bounding box center [975, 311] width 276 height 14
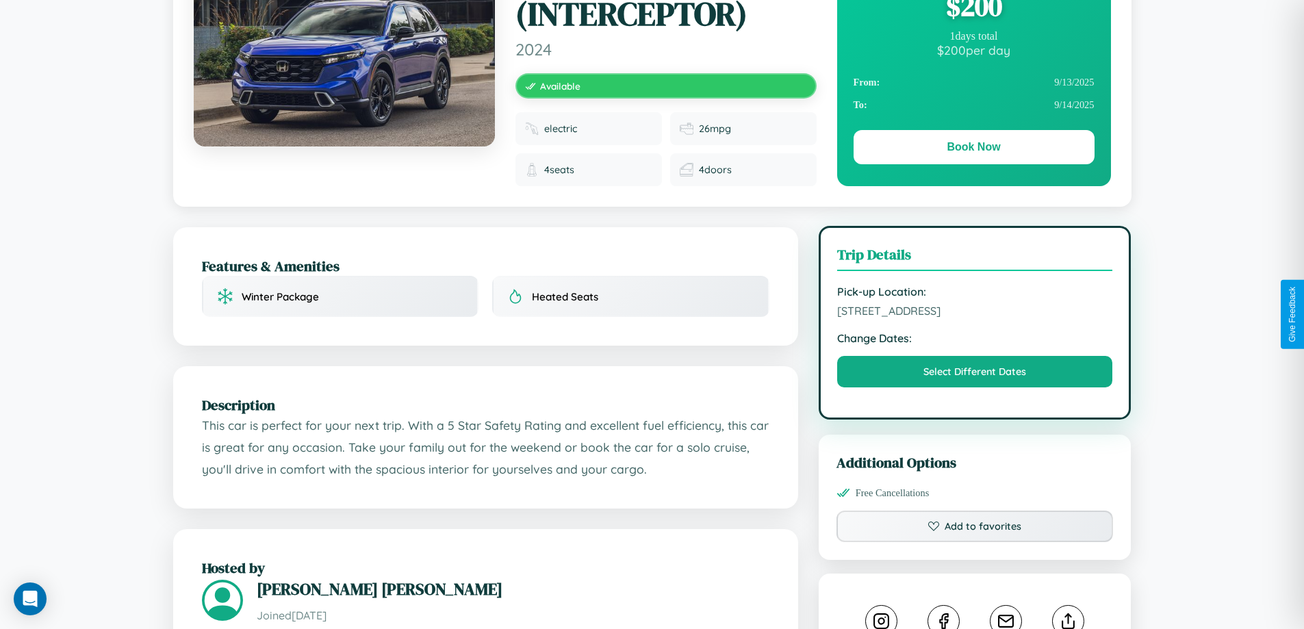
click at [974, 313] on span "[STREET_ADDRESS]" at bounding box center [975, 311] width 276 height 14
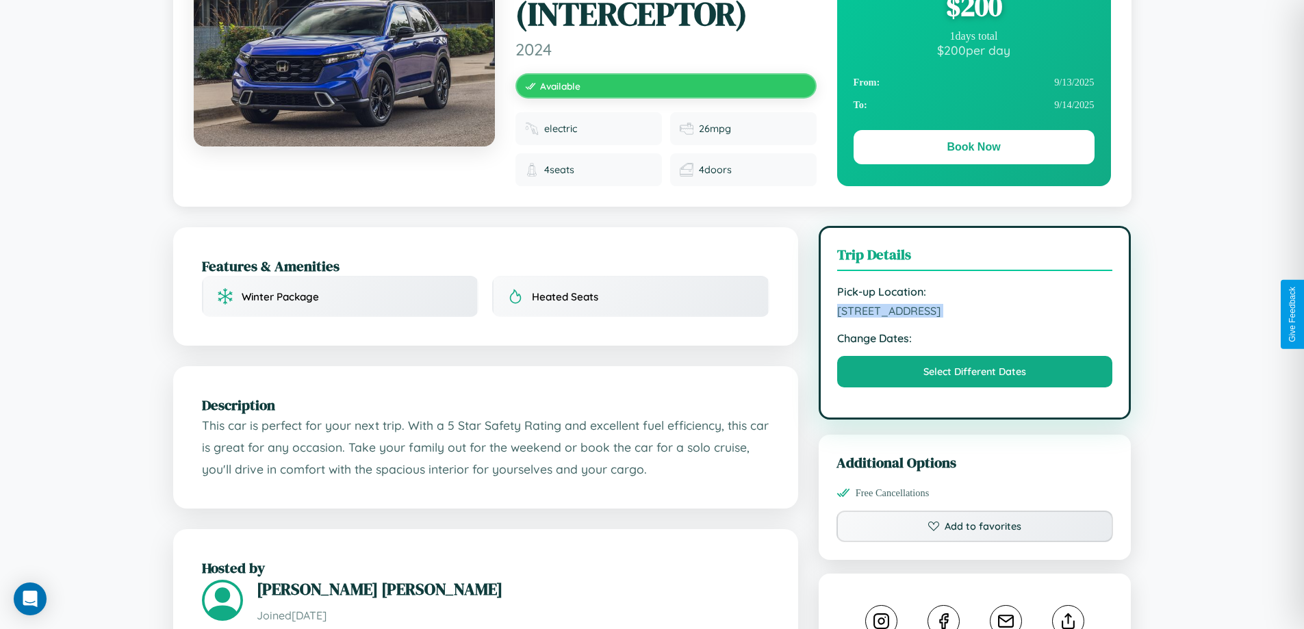
click at [974, 313] on span "[STREET_ADDRESS]" at bounding box center [975, 311] width 276 height 14
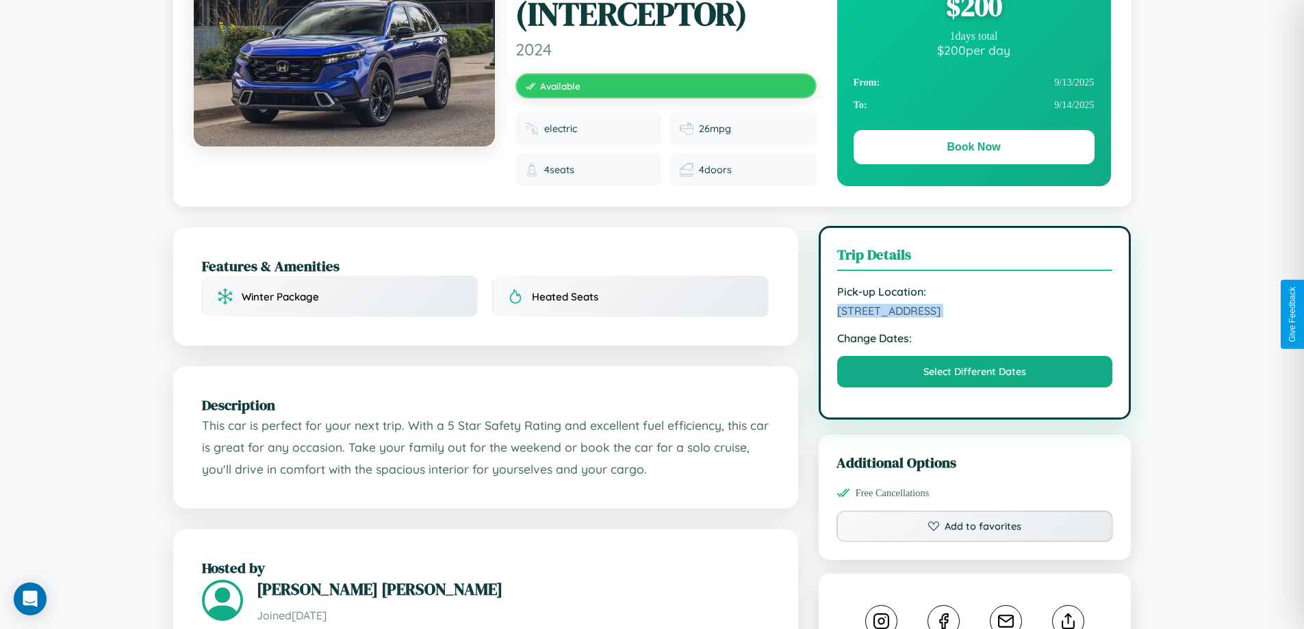
click at [974, 313] on span "[STREET_ADDRESS]" at bounding box center [975, 311] width 276 height 14
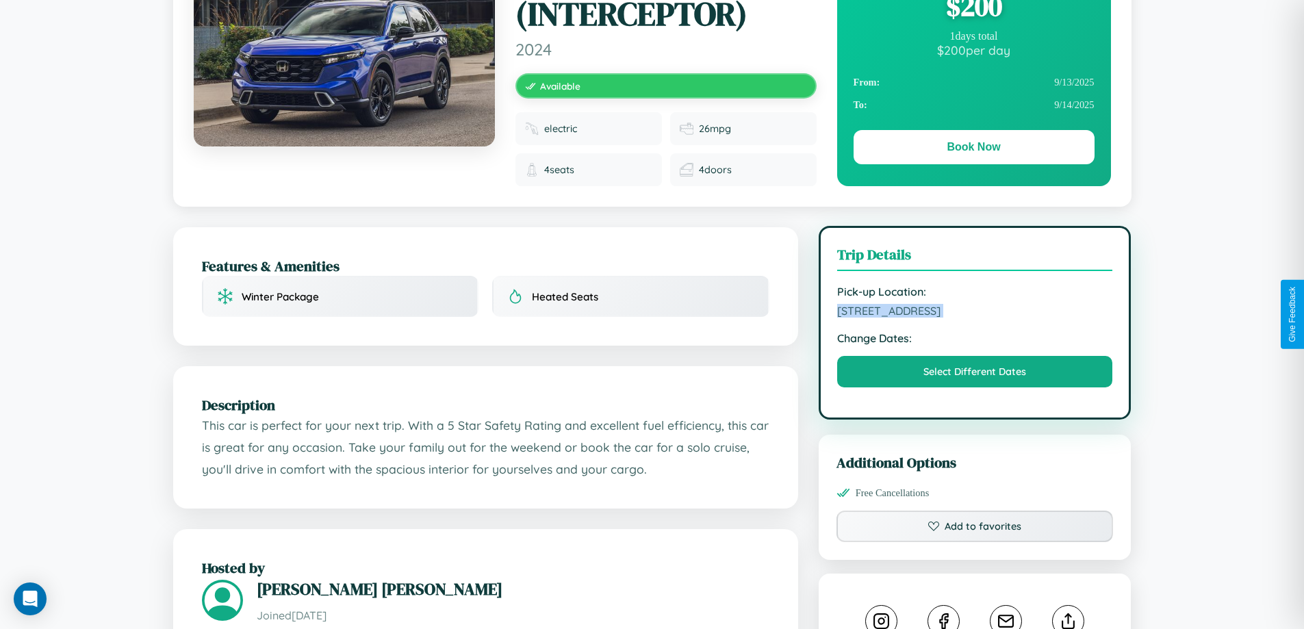
click at [974, 313] on span "[STREET_ADDRESS]" at bounding box center [975, 311] width 276 height 14
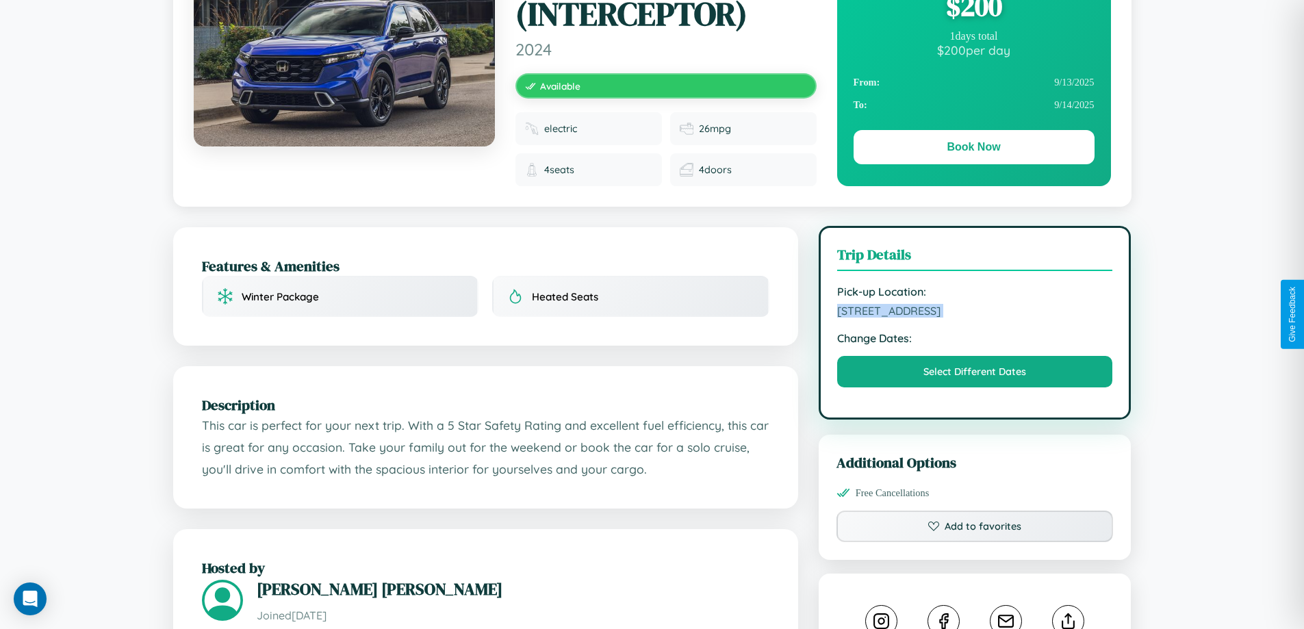
scroll to position [773, 0]
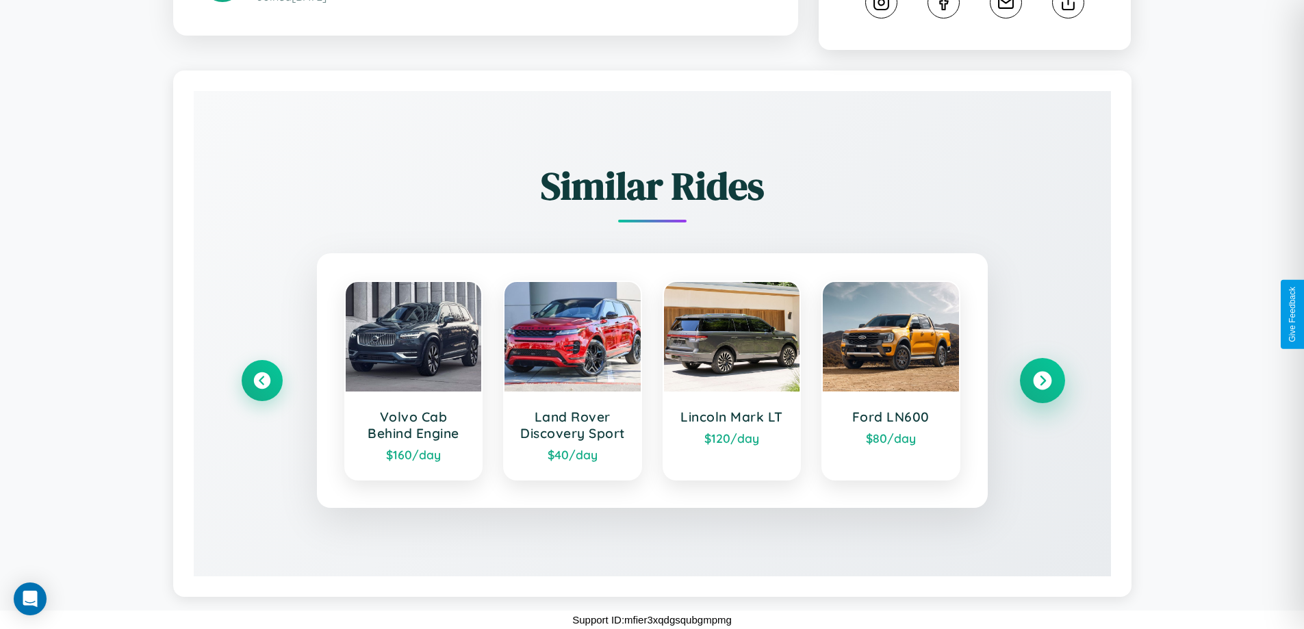
click at [1041, 380] on icon at bounding box center [1042, 381] width 18 height 18
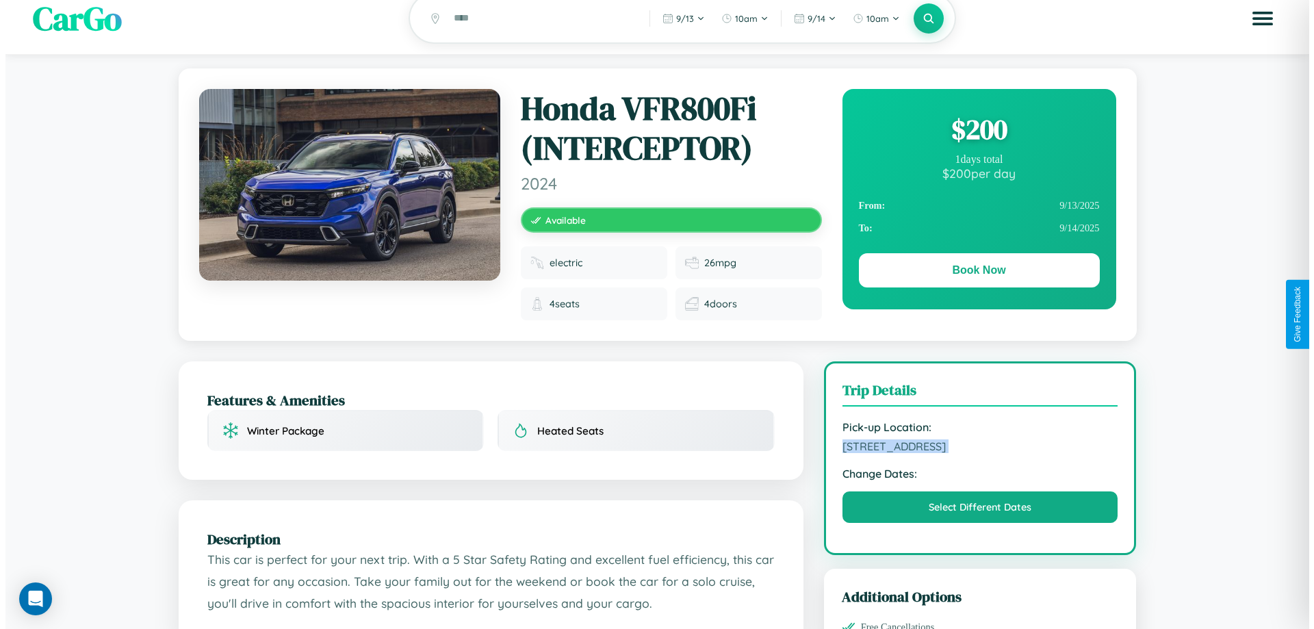
scroll to position [0, 0]
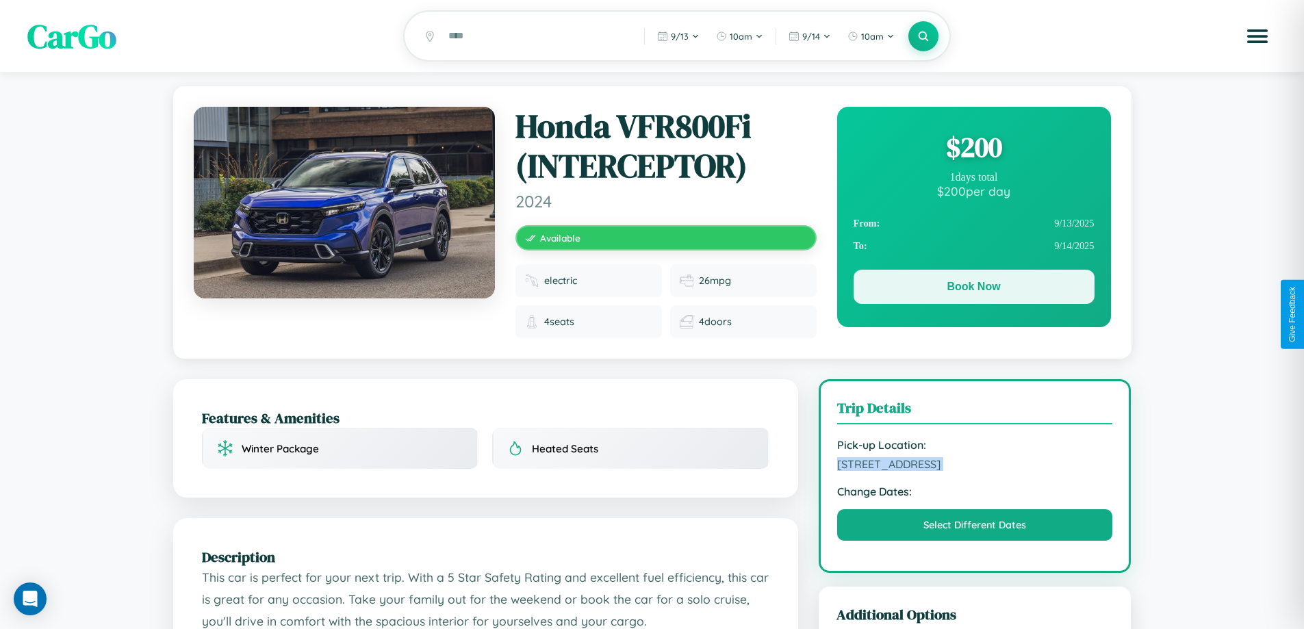
click at [973, 289] on button "Book Now" at bounding box center [973, 287] width 241 height 34
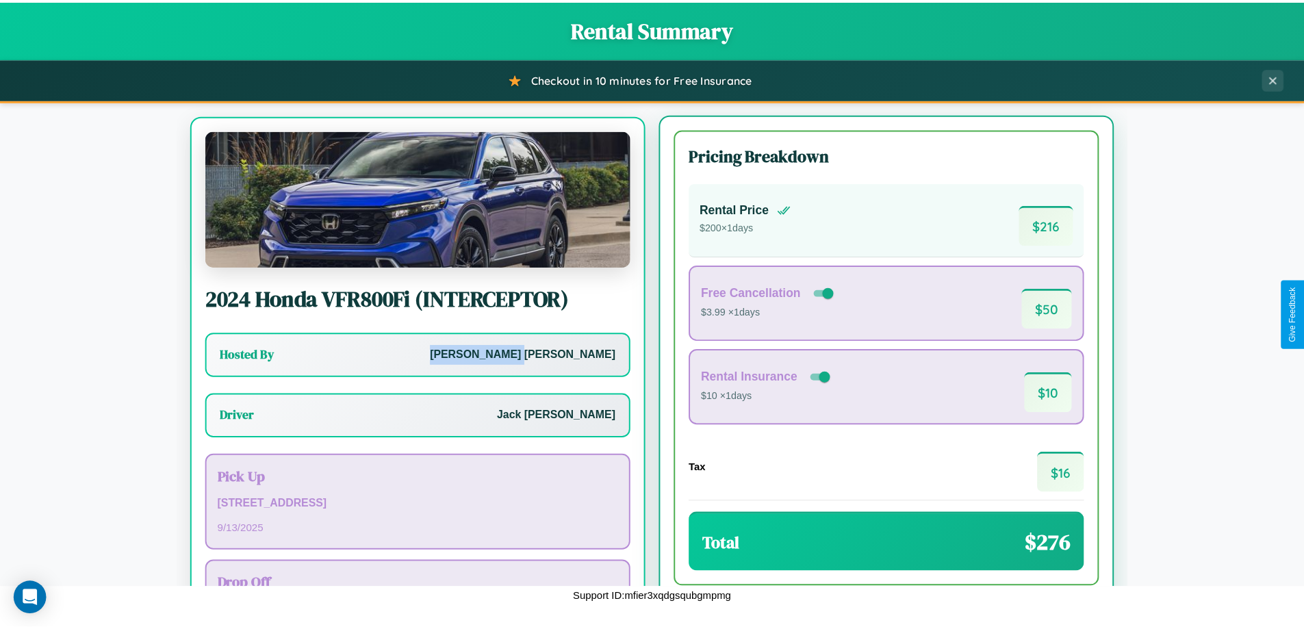
scroll to position [64, 0]
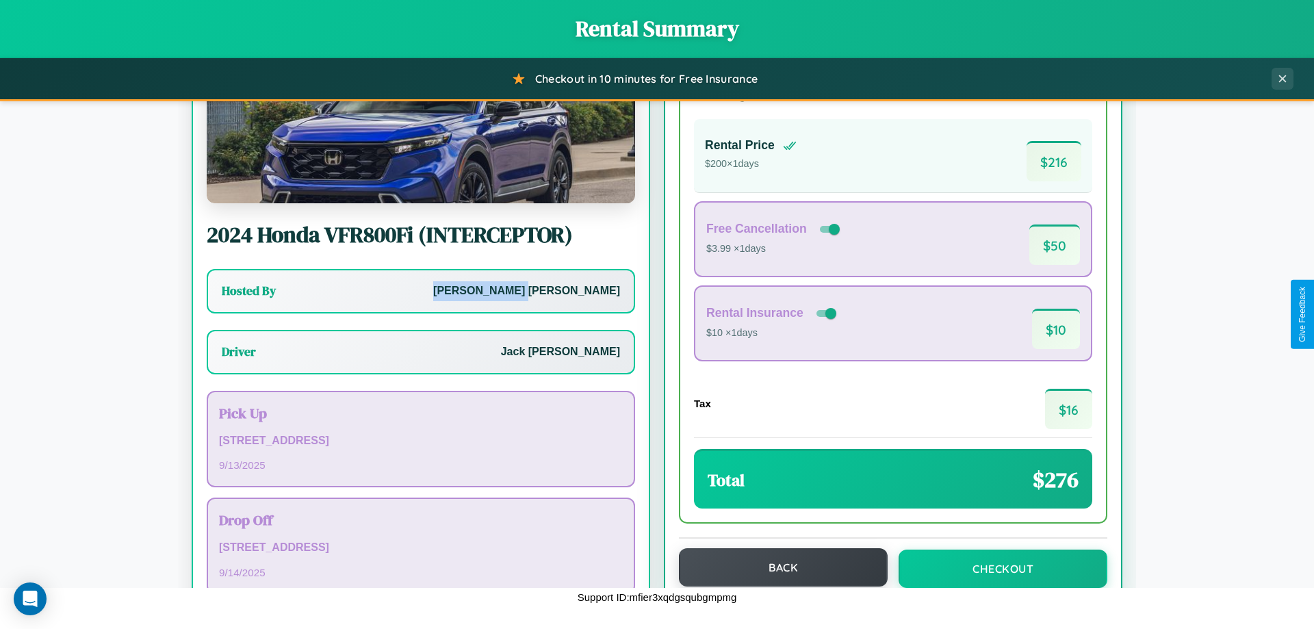
click at [777, 567] on button "Back" at bounding box center [783, 567] width 209 height 38
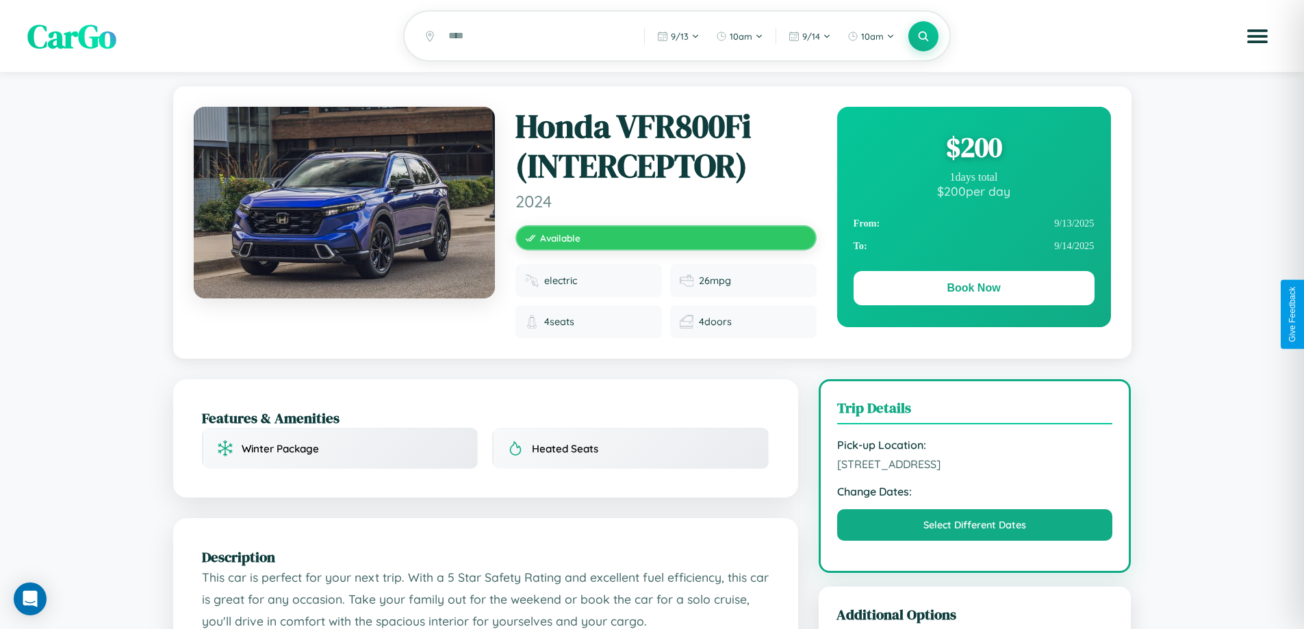
click at [973, 149] on div "$ 200" at bounding box center [973, 147] width 241 height 37
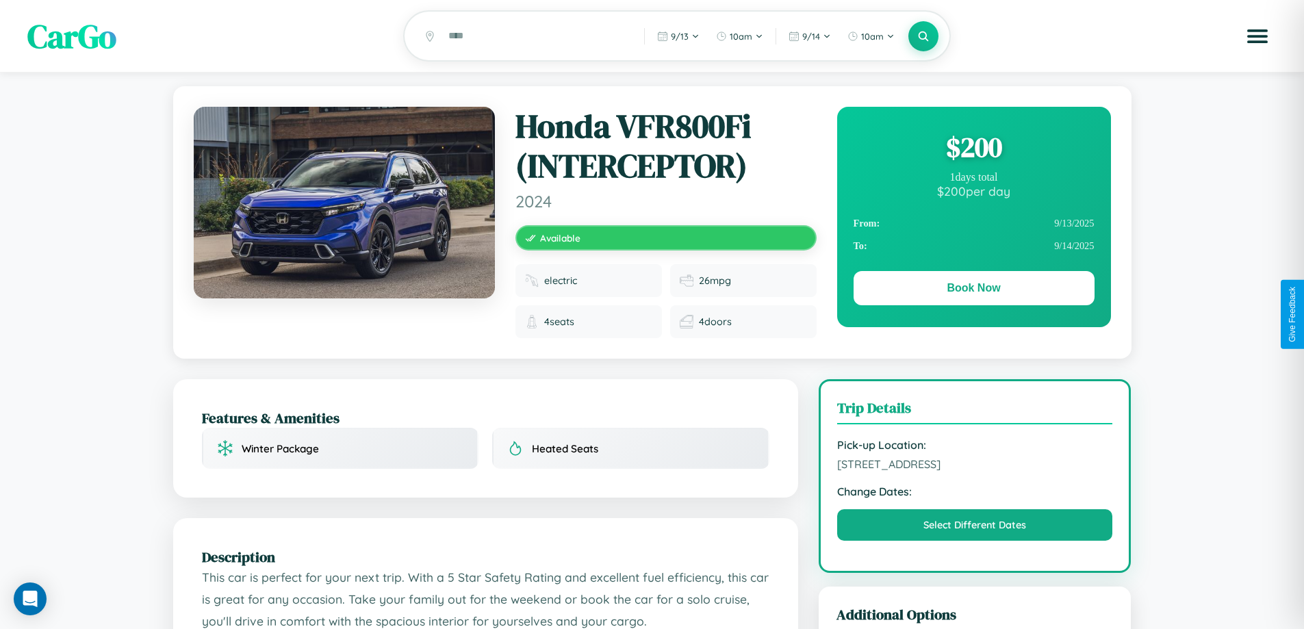
click at [973, 149] on div "$ 200" at bounding box center [973, 147] width 241 height 37
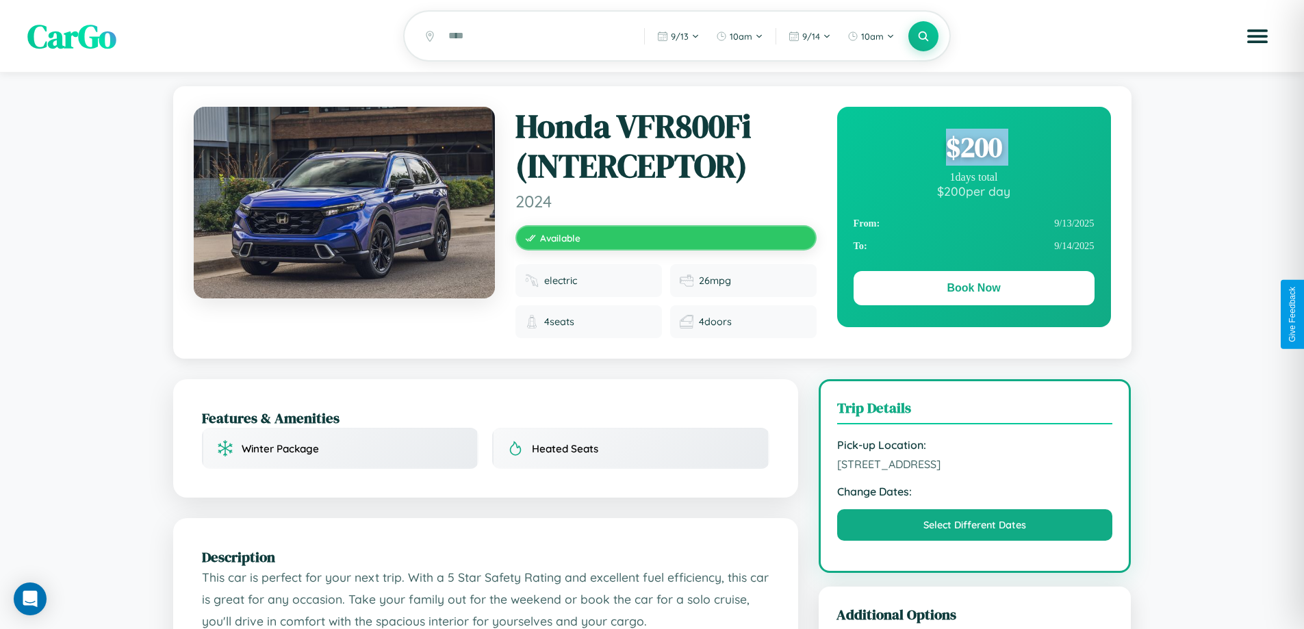
click at [973, 149] on div "$ 200" at bounding box center [973, 147] width 241 height 37
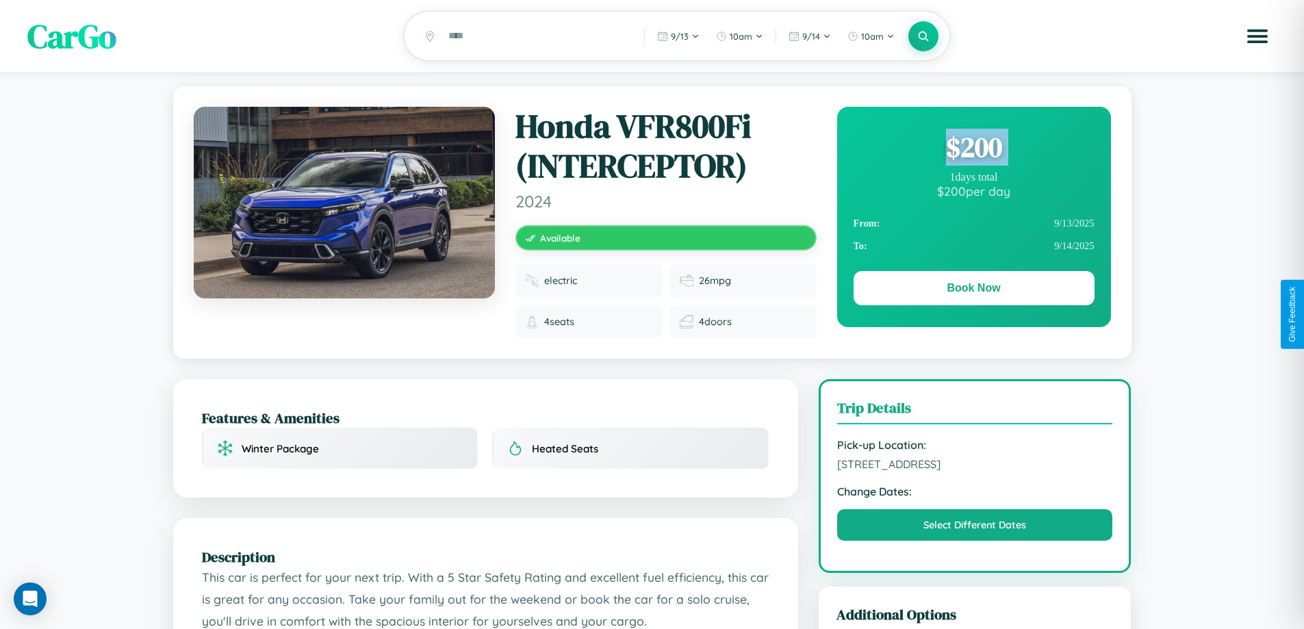
click at [973, 149] on div "$ 200" at bounding box center [973, 147] width 241 height 37
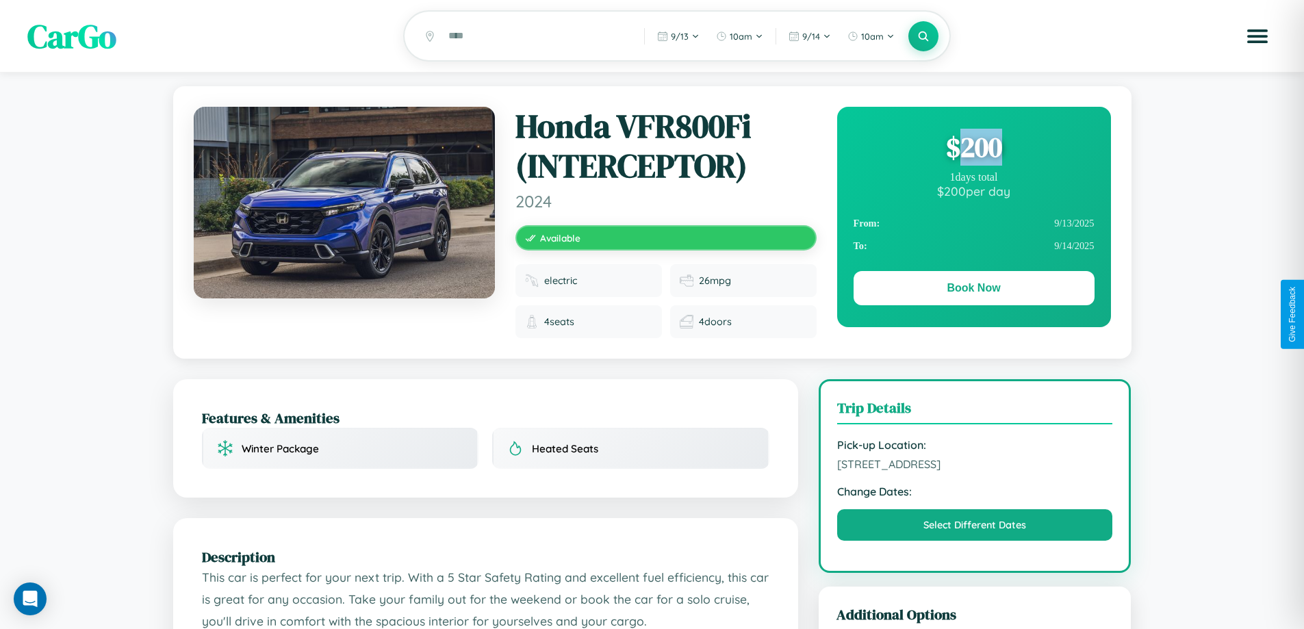
click at [973, 149] on div "$ 200" at bounding box center [973, 147] width 241 height 37
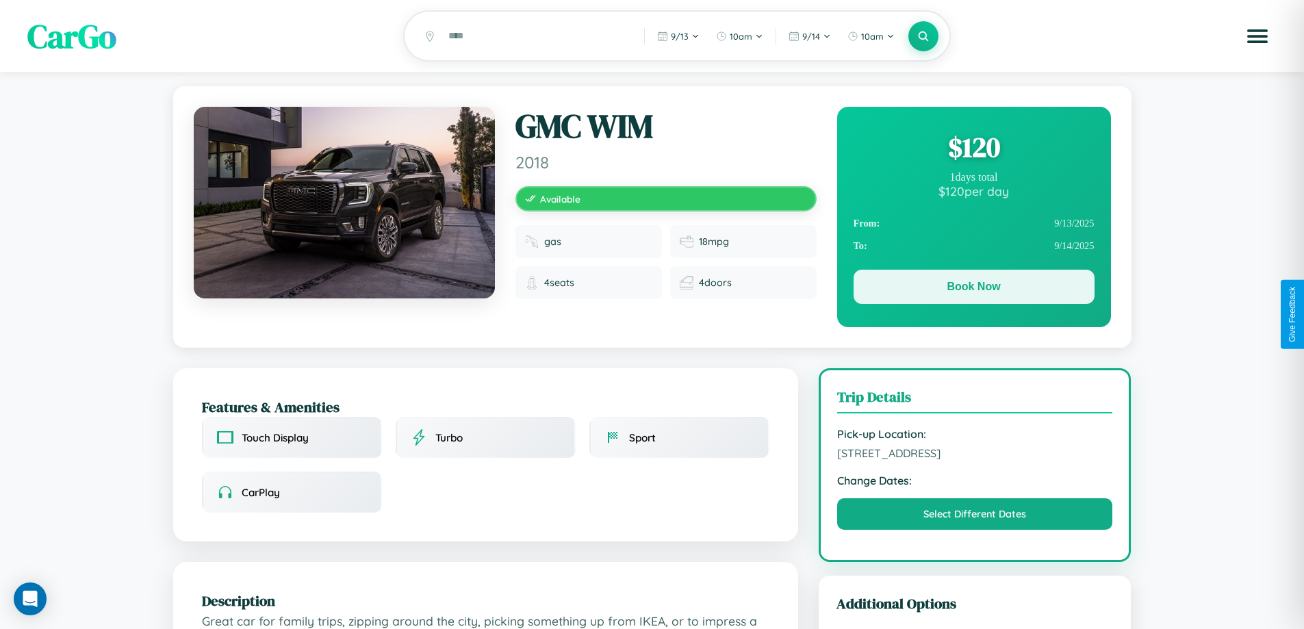
click at [973, 289] on button "Book Now" at bounding box center [973, 287] width 241 height 34
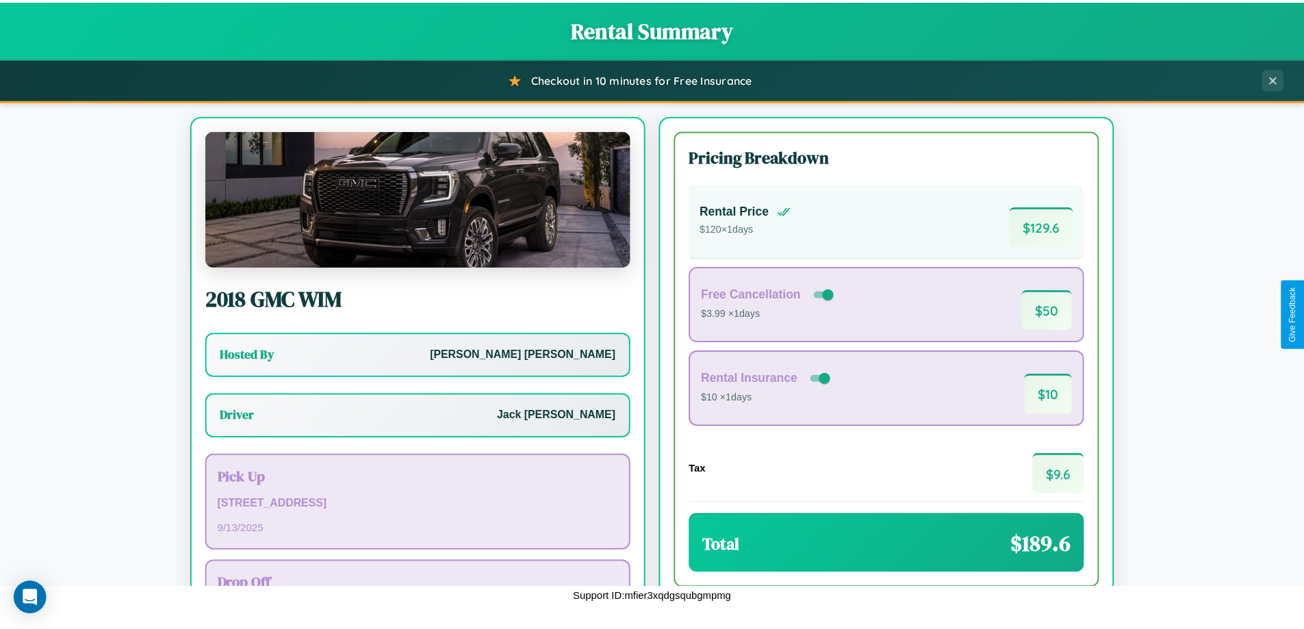
scroll to position [99, 0]
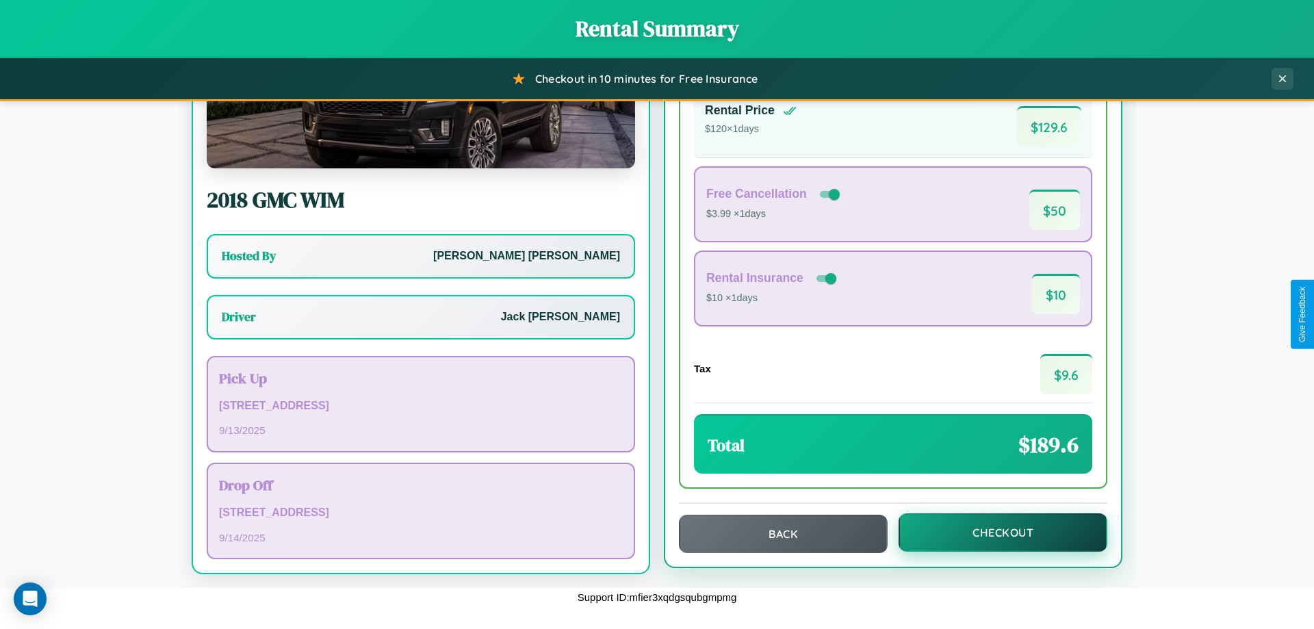
click at [994, 533] on button "Checkout" at bounding box center [1002, 532] width 209 height 38
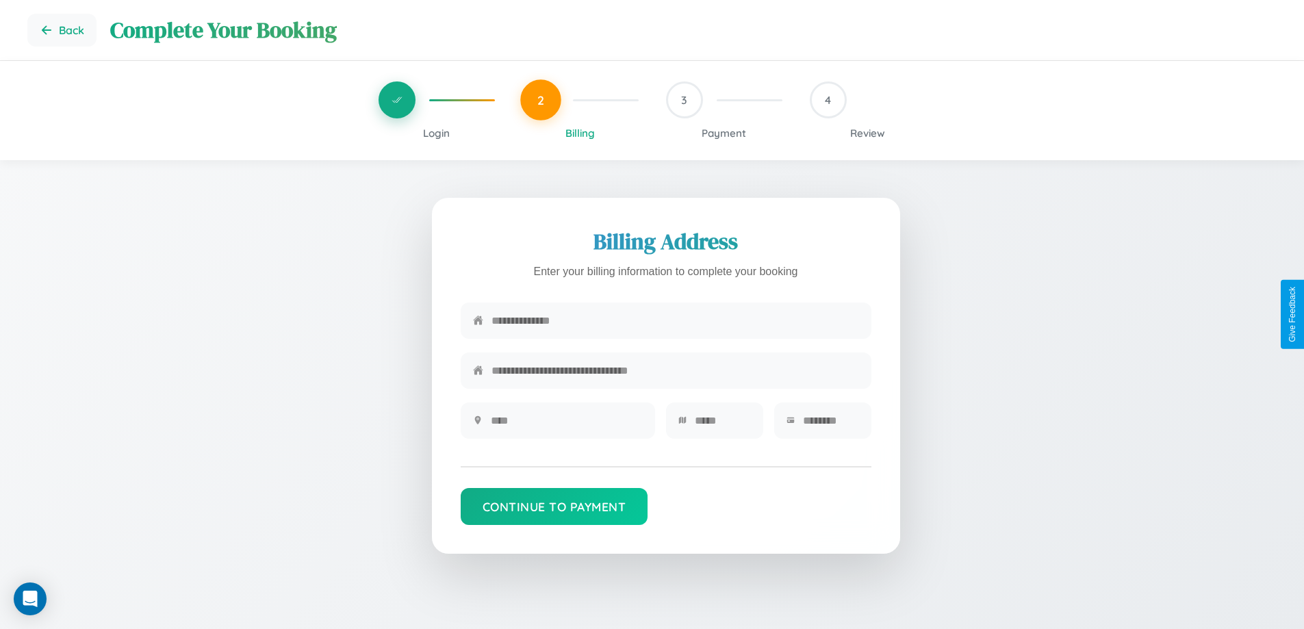
click at [675, 324] on input "text" at bounding box center [674, 321] width 367 height 34
type input "**********"
click at [566, 425] on input "text" at bounding box center [567, 421] width 152 height 34
type input "********"
click at [722, 425] on input "text" at bounding box center [723, 421] width 56 height 34
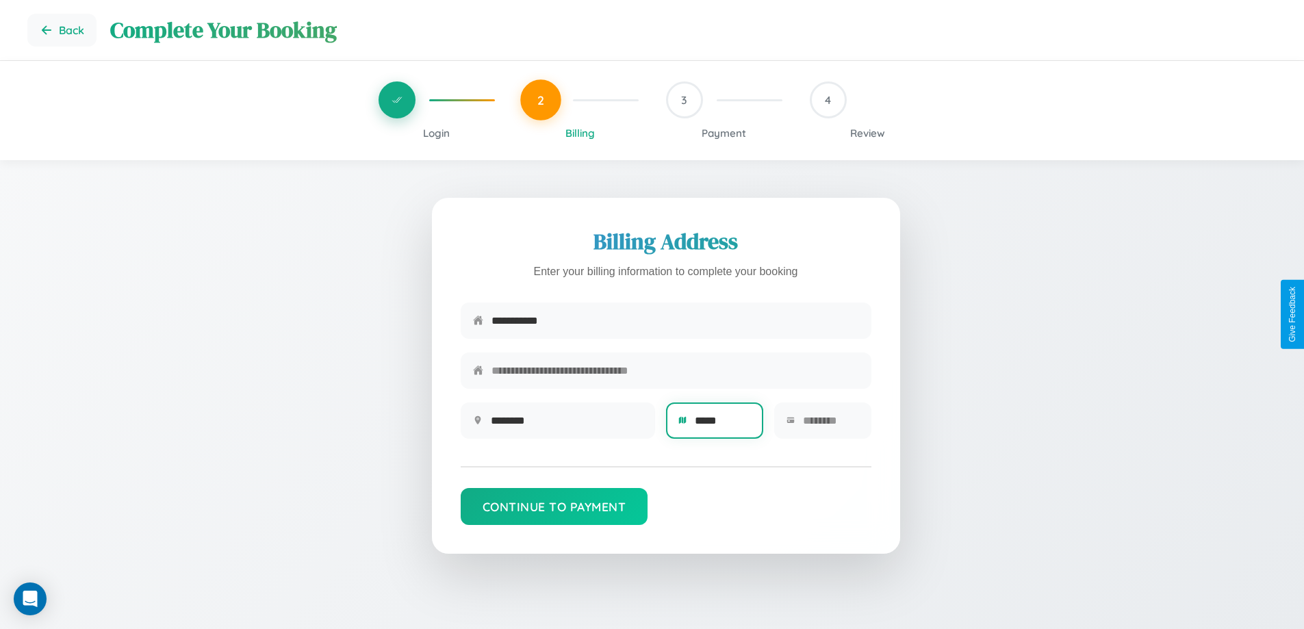
type input "*****"
click at [830, 425] on input "text" at bounding box center [831, 421] width 56 height 34
type input "*****"
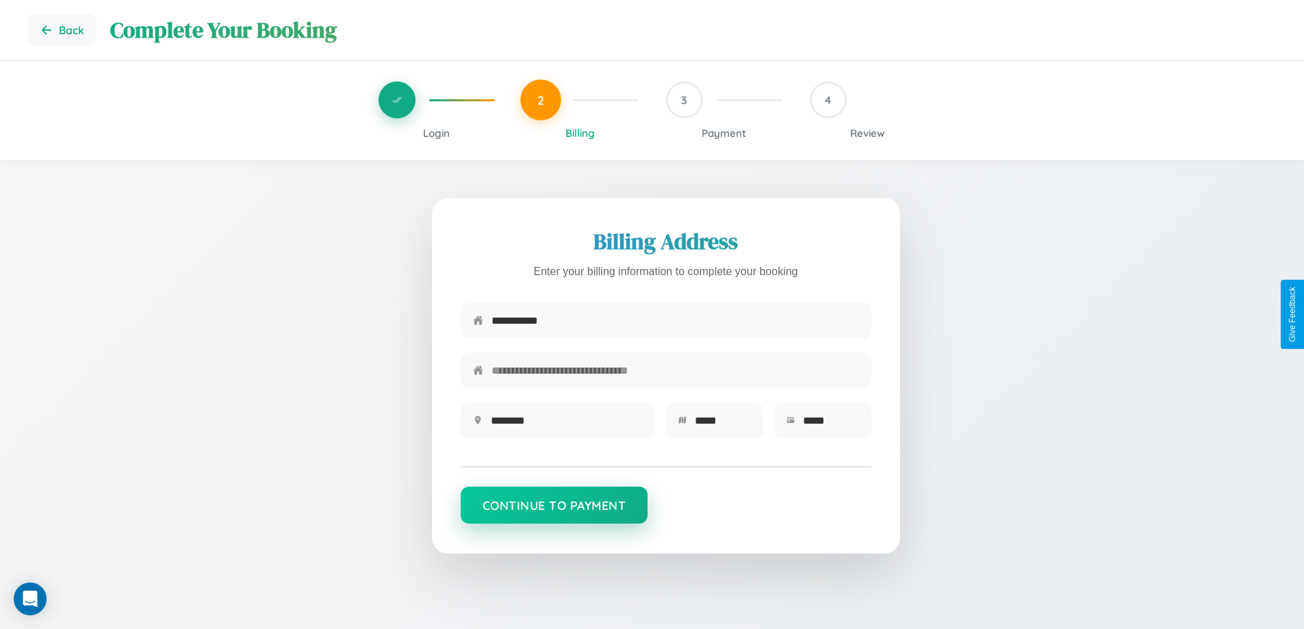
click at [554, 511] on button "Continue to Payment" at bounding box center [554, 505] width 187 height 37
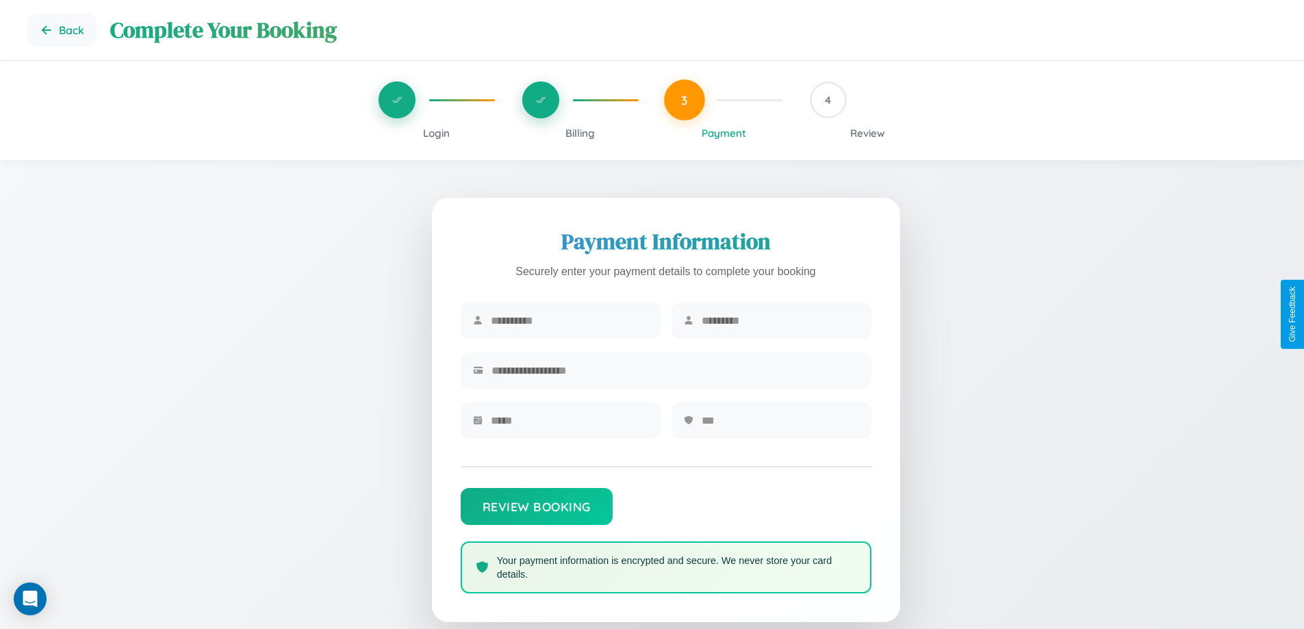
click at [569, 321] on input "text" at bounding box center [569, 321] width 157 height 34
type input "****"
click at [779, 321] on input "text" at bounding box center [779, 321] width 157 height 34
type input "*******"
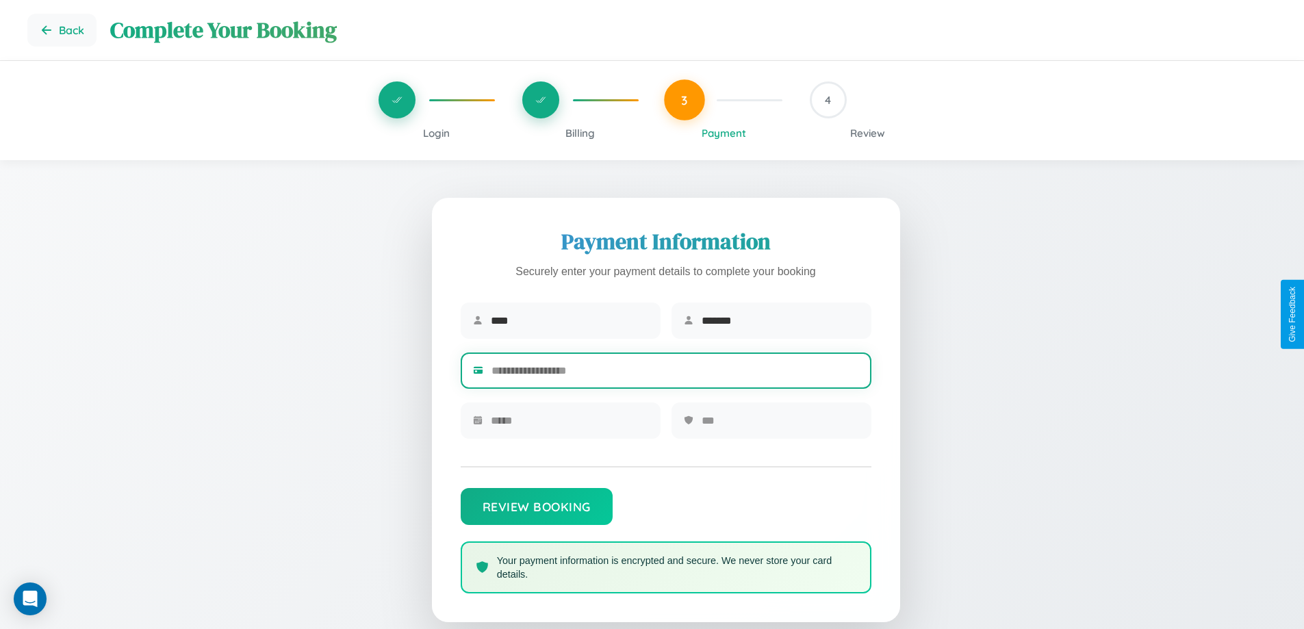
click at [675, 373] on input "text" at bounding box center [674, 371] width 367 height 34
type input "**********"
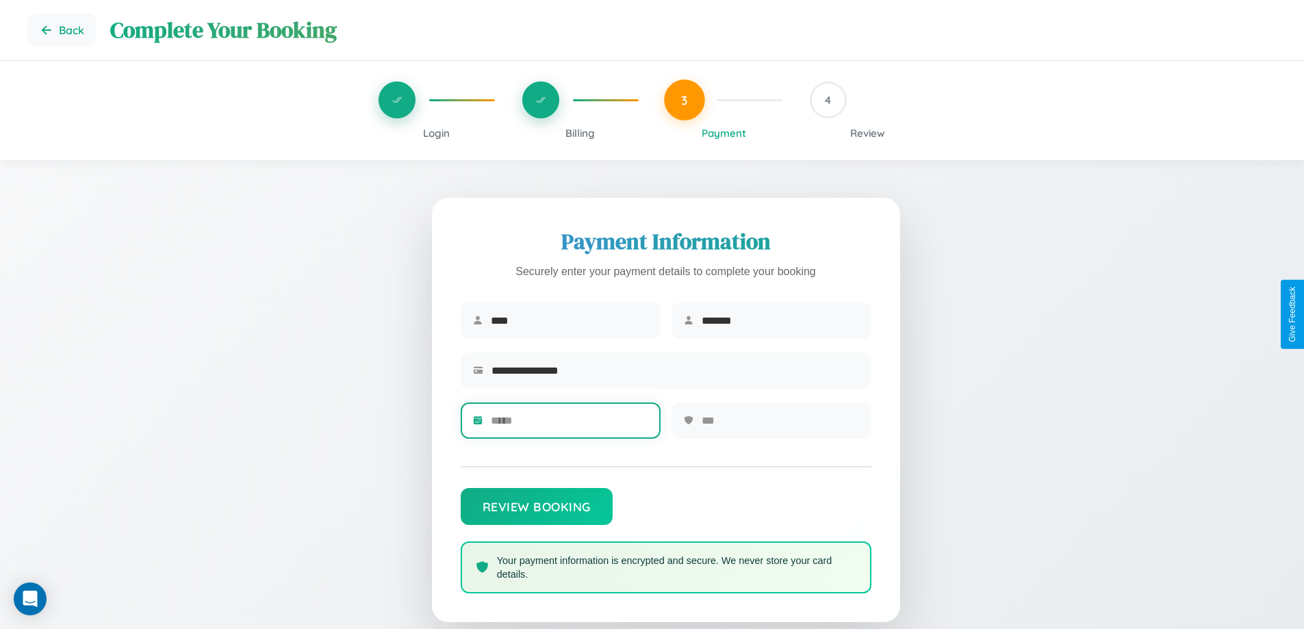
click at [569, 425] on input "text" at bounding box center [569, 421] width 157 height 34
type input "*****"
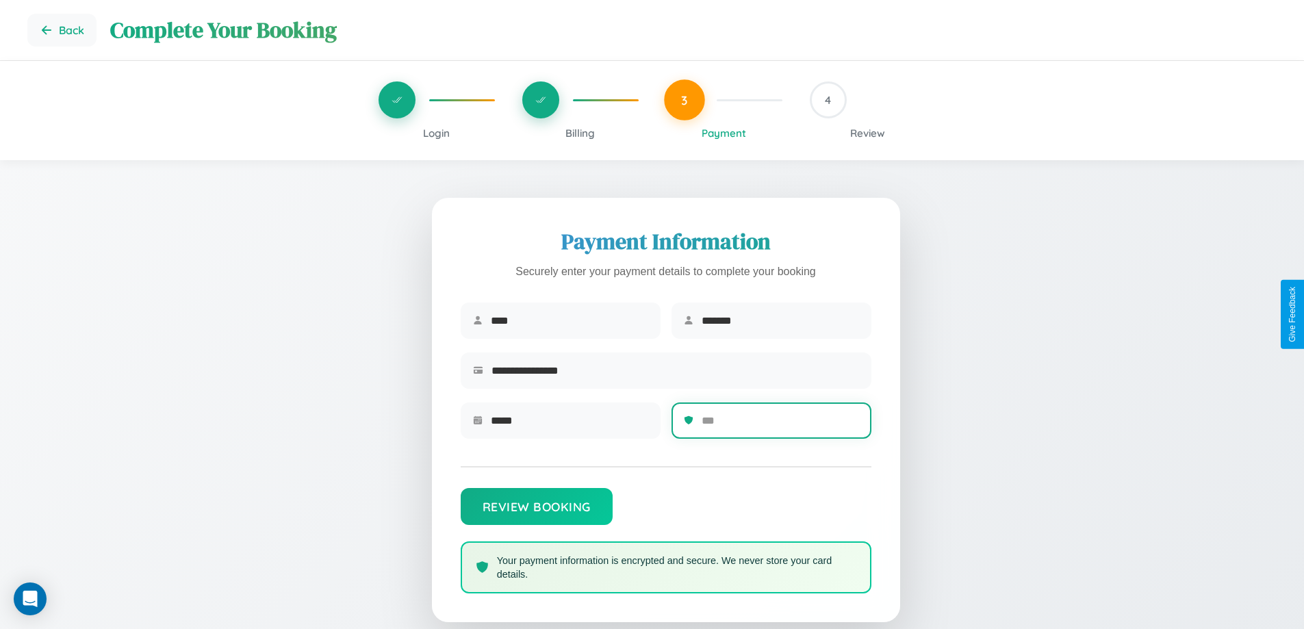
click at [779, 425] on input "text" at bounding box center [779, 421] width 157 height 34
type input "***"
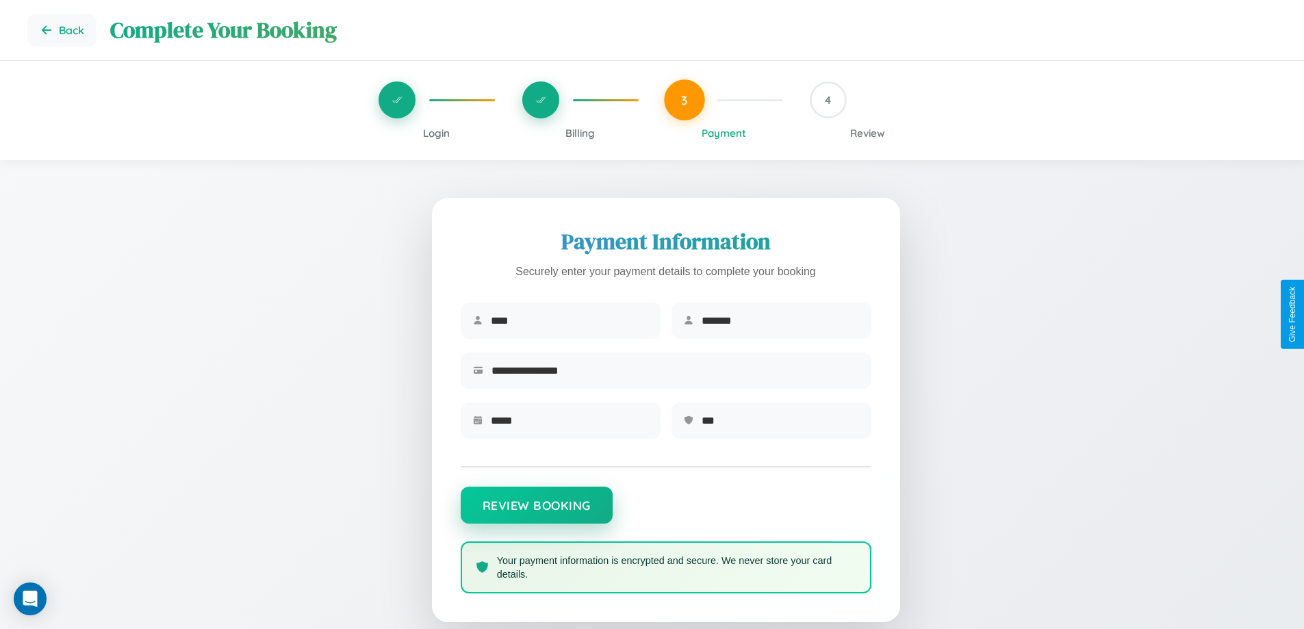
click at [536, 512] on button "Review Booking" at bounding box center [537, 505] width 152 height 37
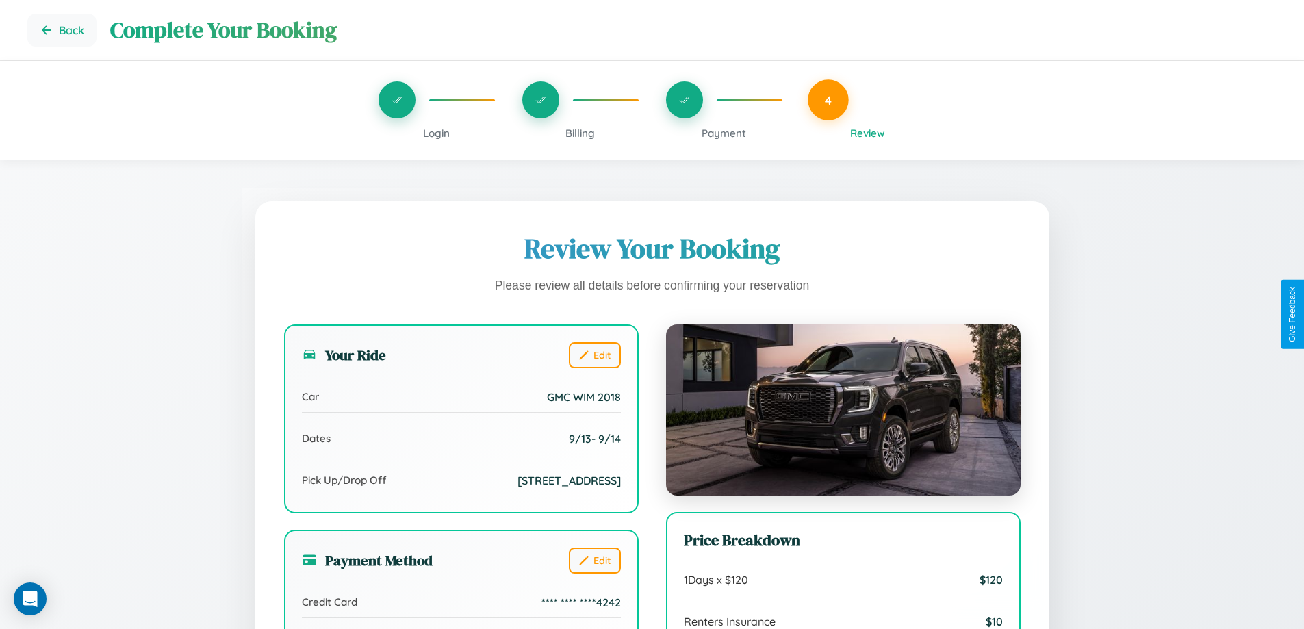
scroll to position [419, 0]
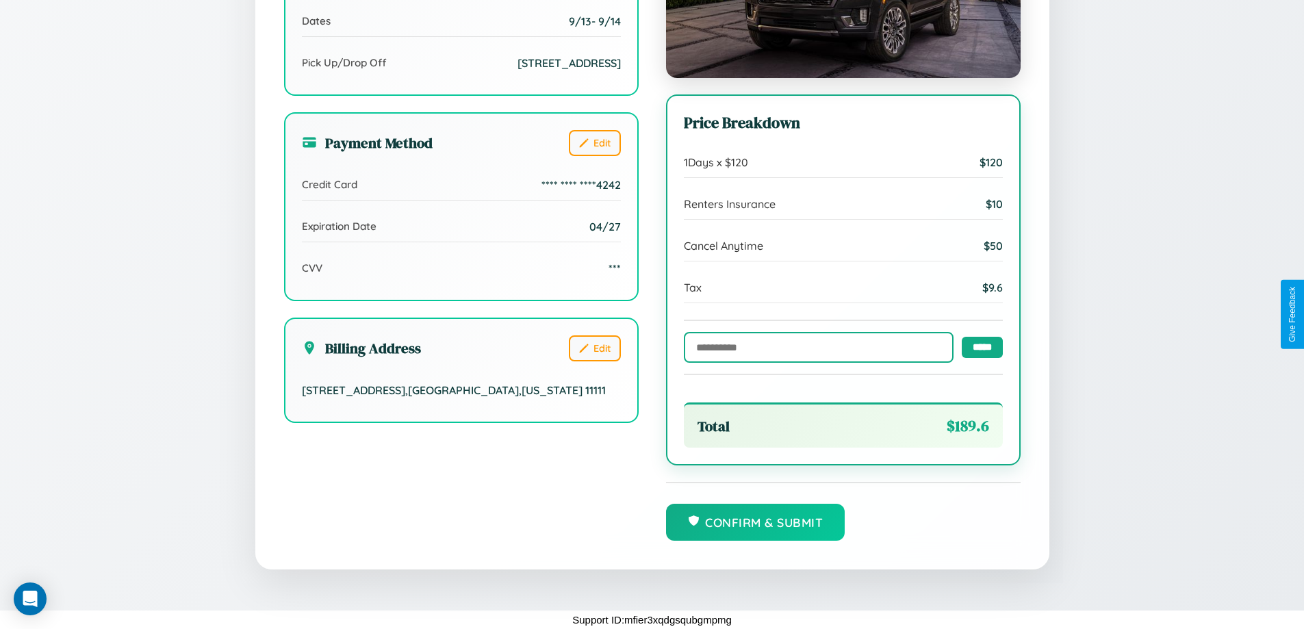
click at [814, 346] on input "text" at bounding box center [819, 347] width 270 height 31
type input "******"
click at [978, 346] on input "*****" at bounding box center [981, 346] width 41 height 21
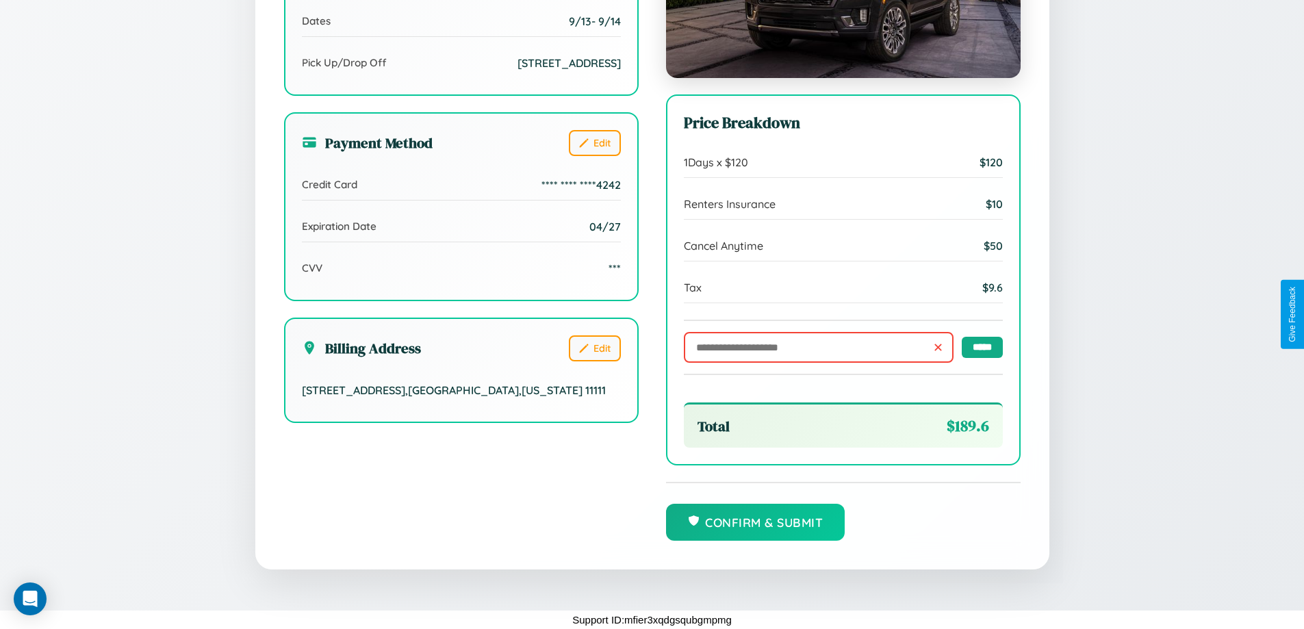
scroll to position [0, 0]
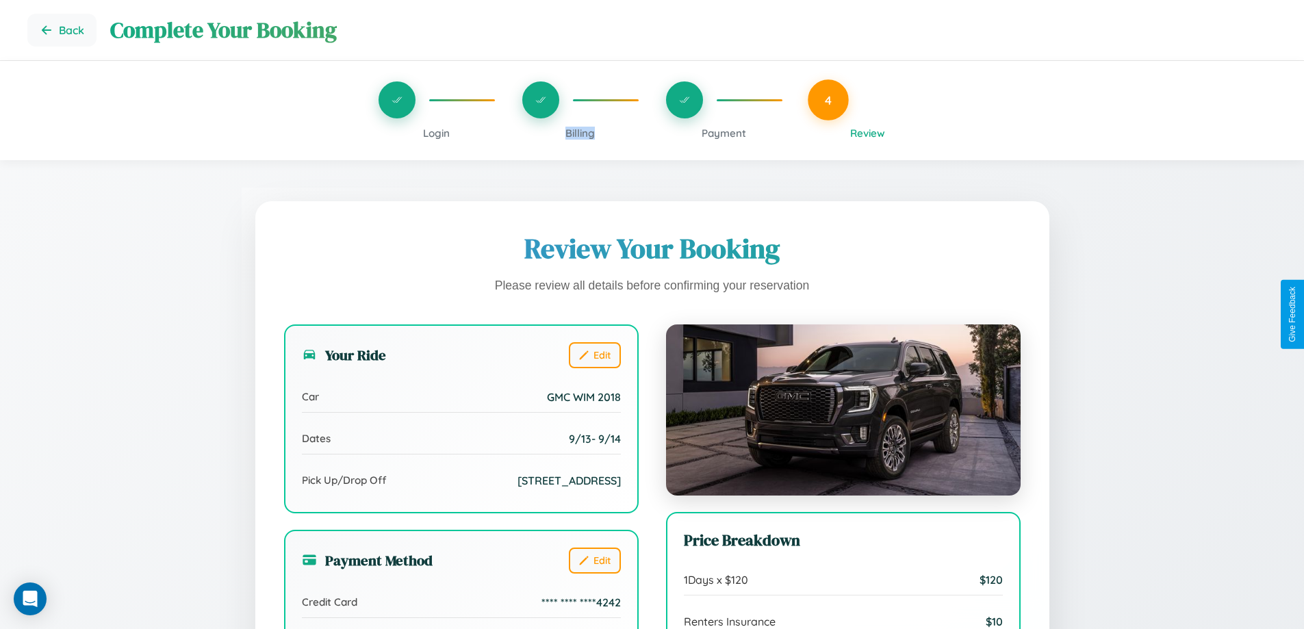
click at [580, 133] on span "Billing" at bounding box center [579, 133] width 29 height 13
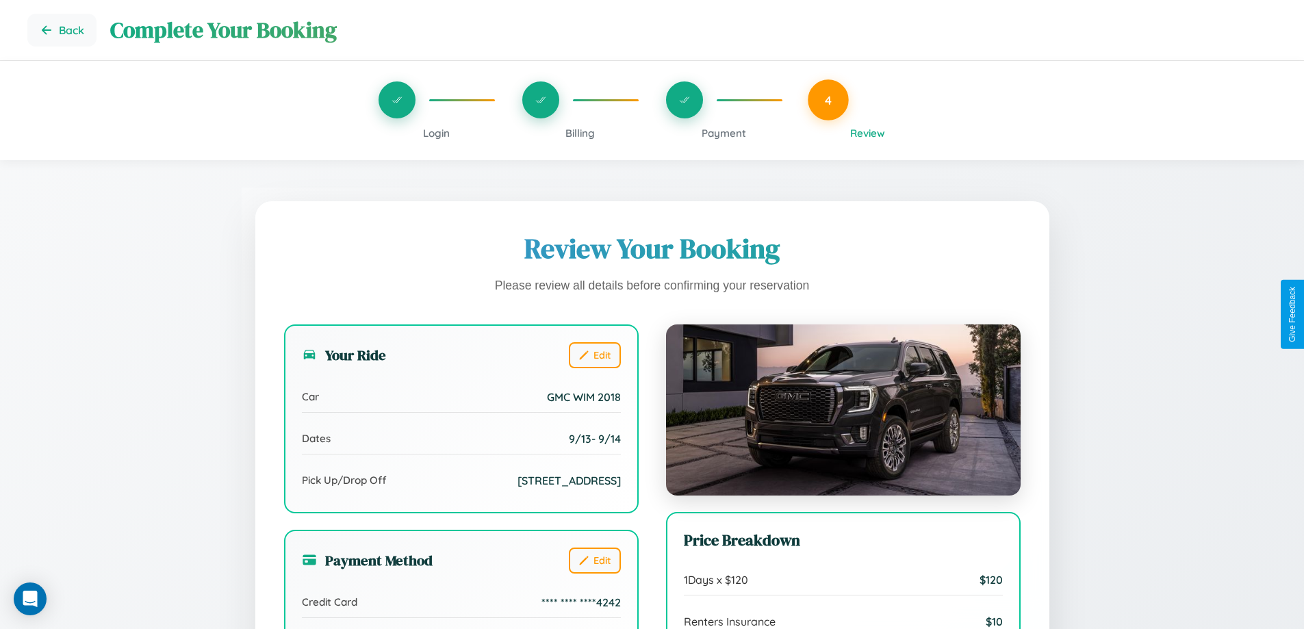
click at [580, 133] on span "Billing" at bounding box center [579, 133] width 29 height 13
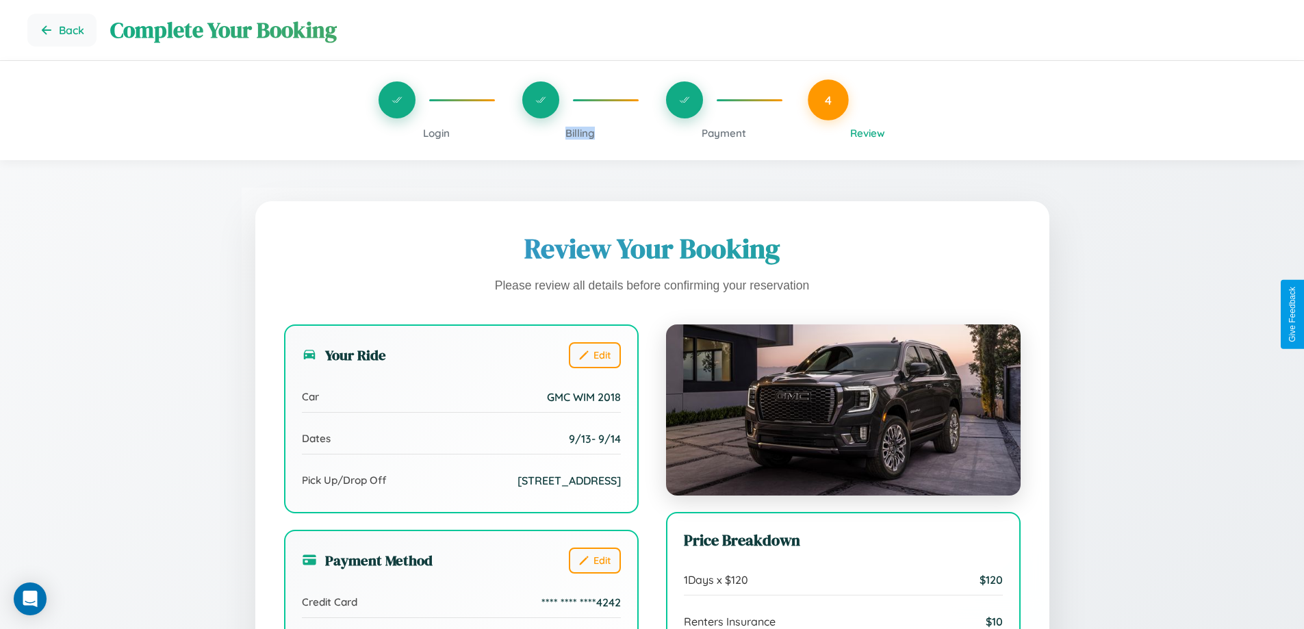
click at [580, 133] on span "Billing" at bounding box center [579, 133] width 29 height 13
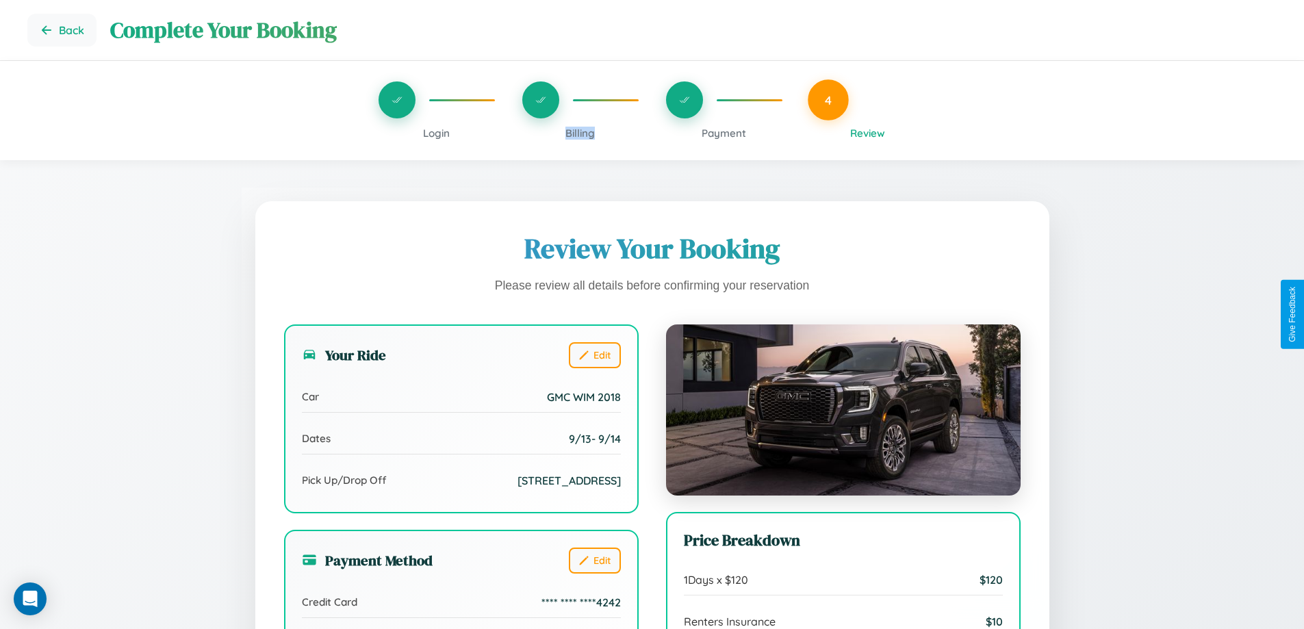
click at [580, 133] on span "Billing" at bounding box center [579, 133] width 29 height 13
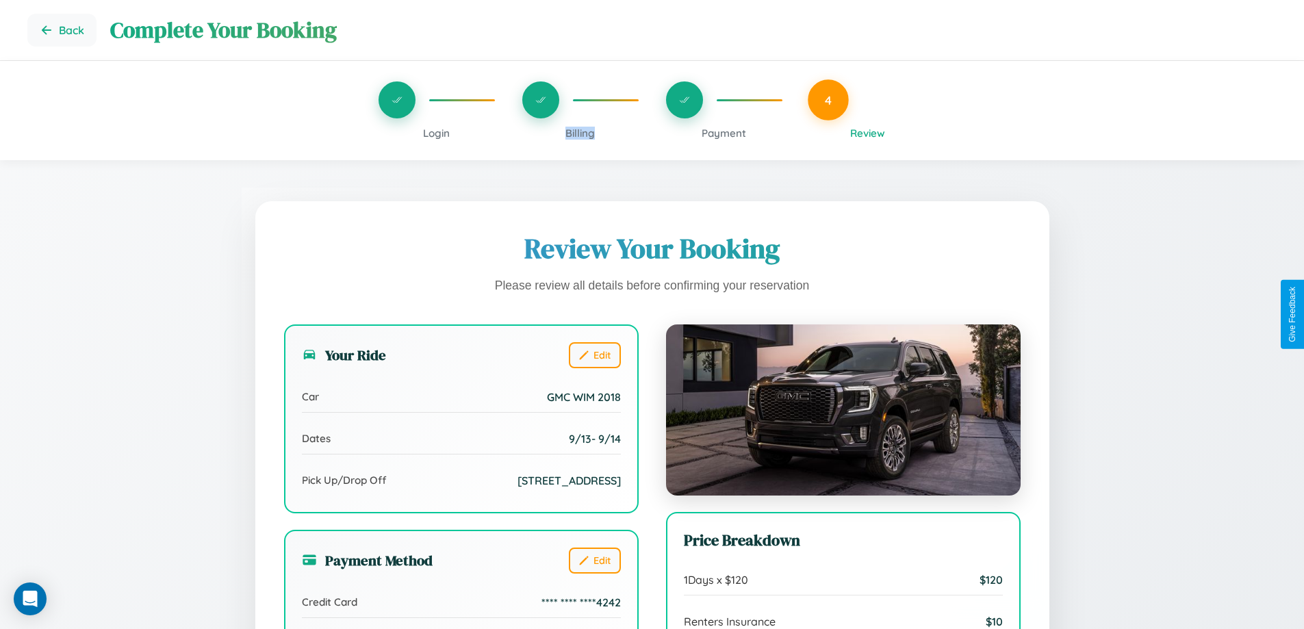
click at [580, 133] on span "Billing" at bounding box center [579, 133] width 29 height 13
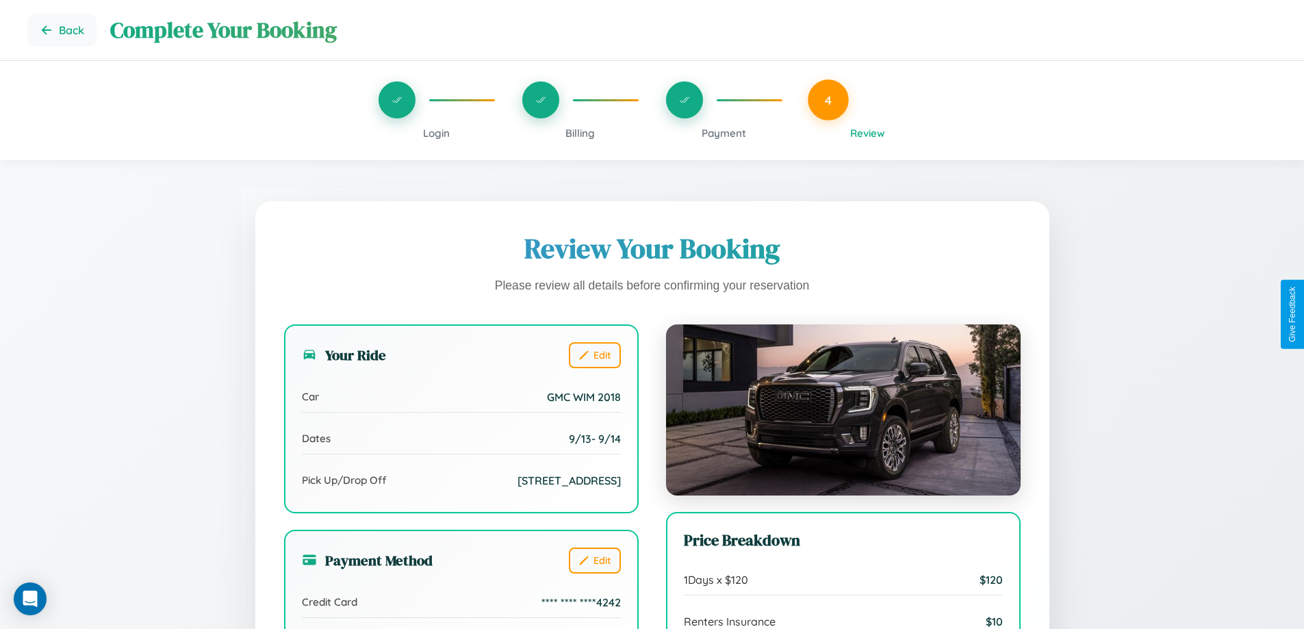
scroll to position [419, 0]
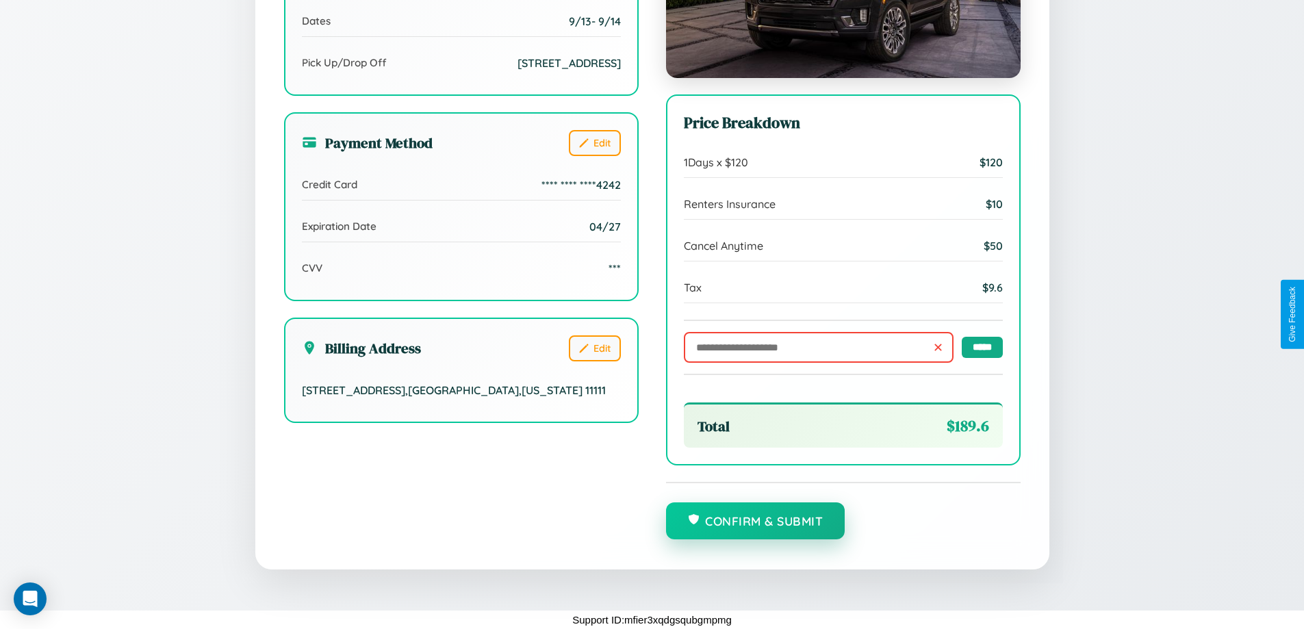
click at [755, 521] on button "Confirm & Submit" at bounding box center [755, 520] width 179 height 37
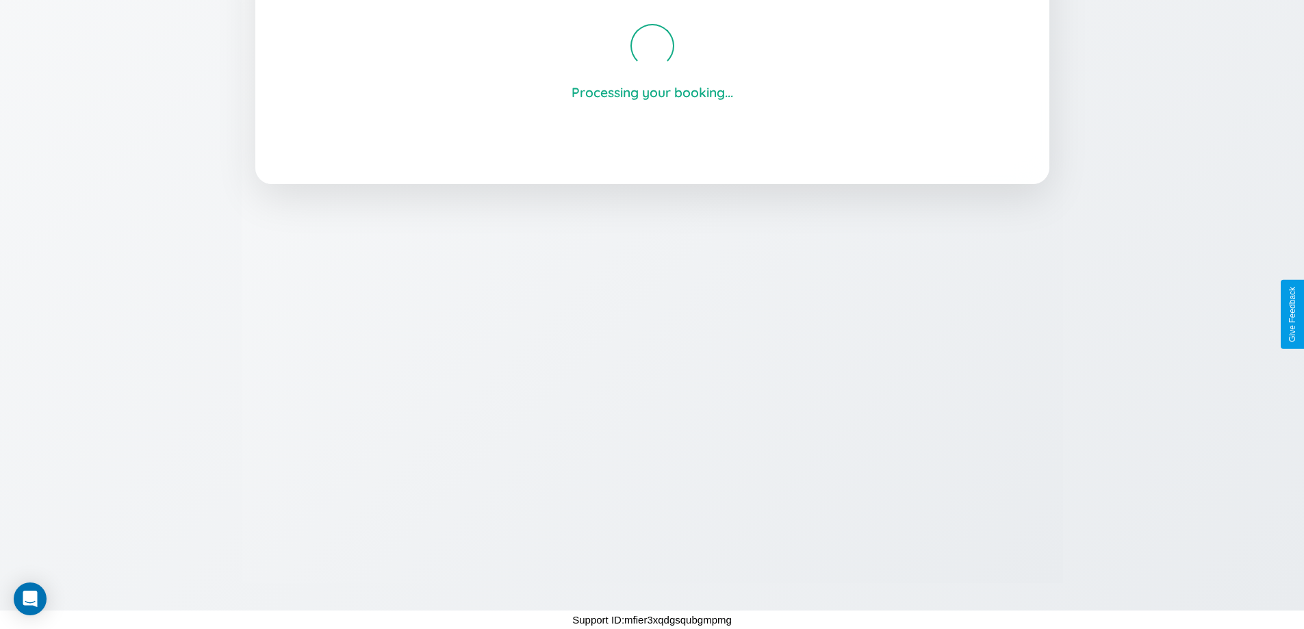
scroll to position [261, 0]
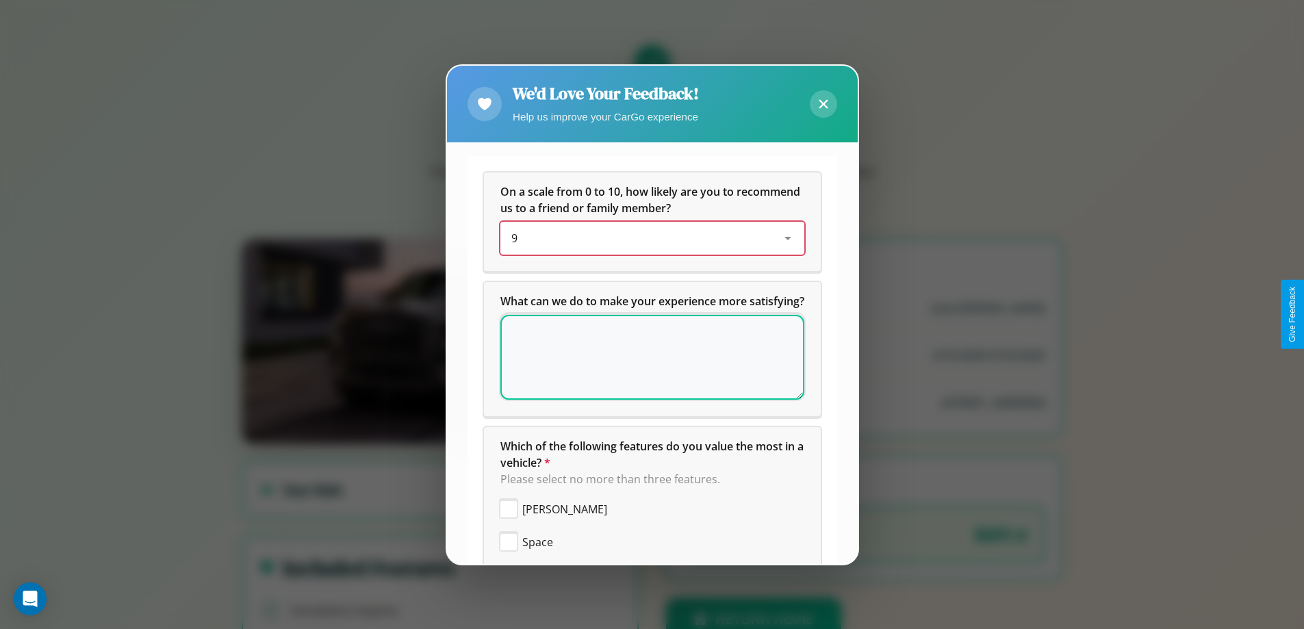
click at [647, 238] on div "9" at bounding box center [641, 238] width 260 height 16
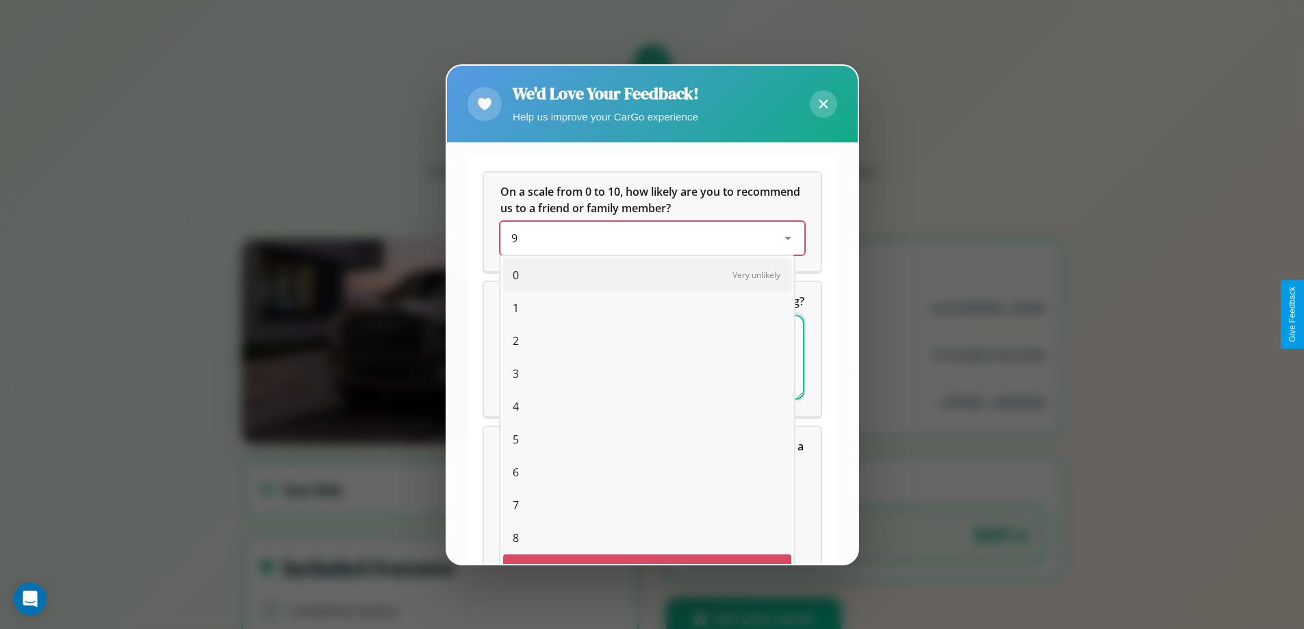
scroll to position [24, 56]
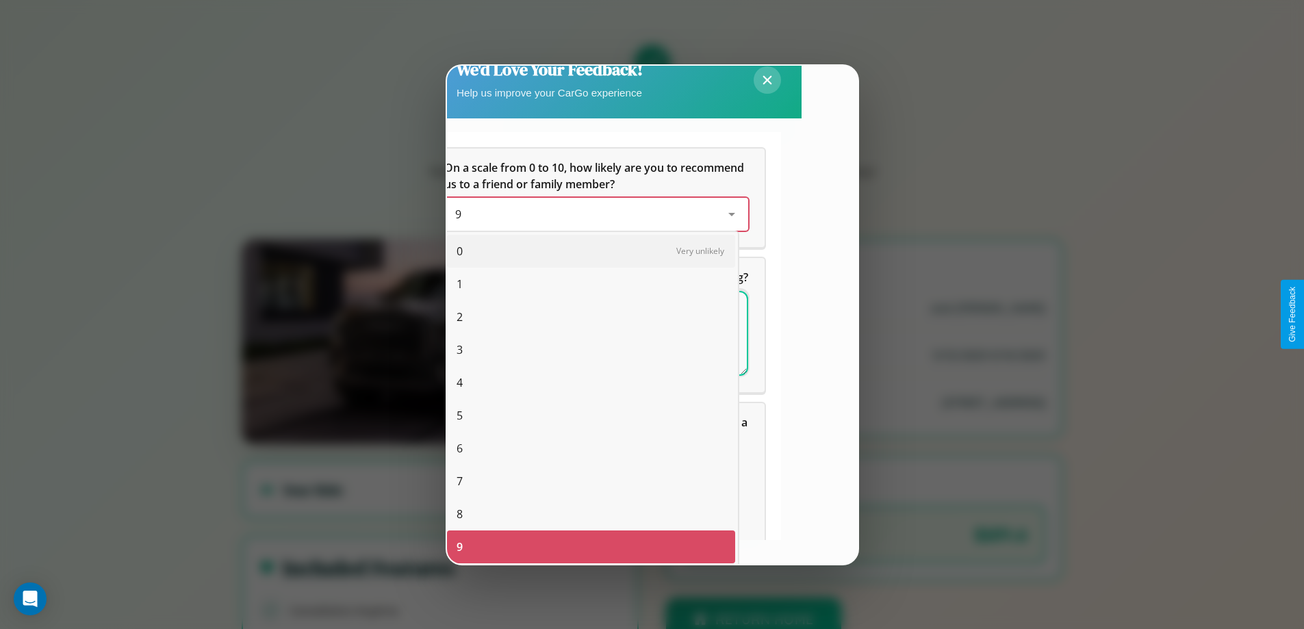
click at [462, 571] on span "10" at bounding box center [462, 579] width 12 height 16
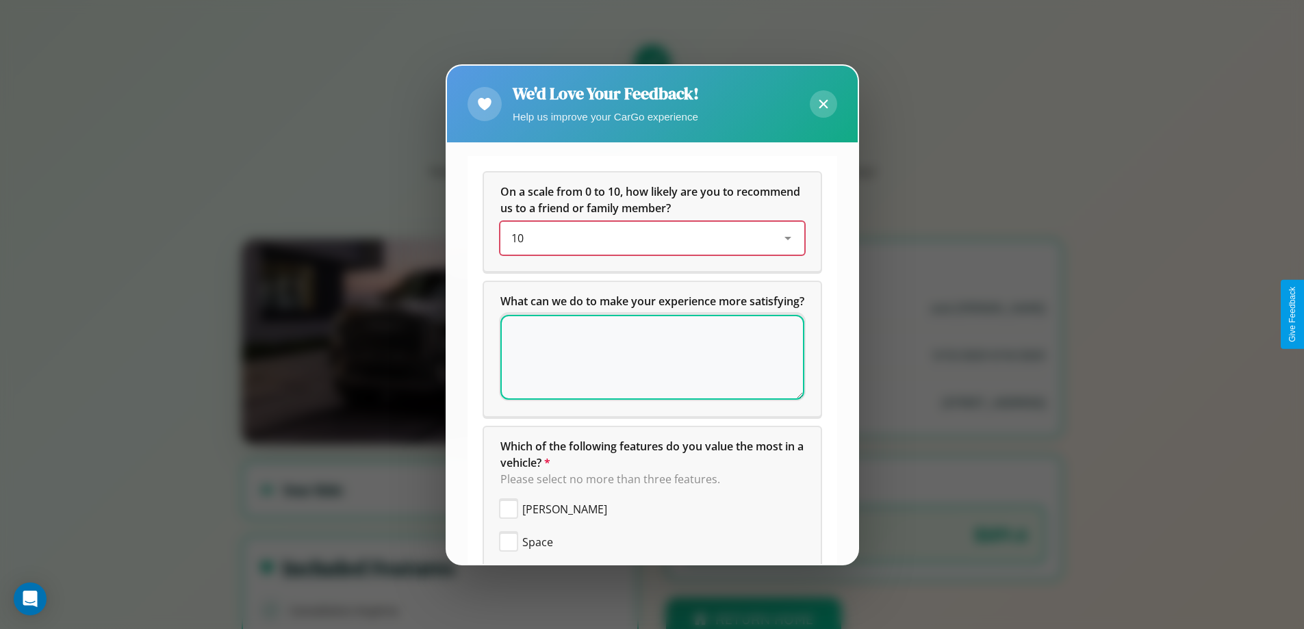
scroll to position [0, 0]
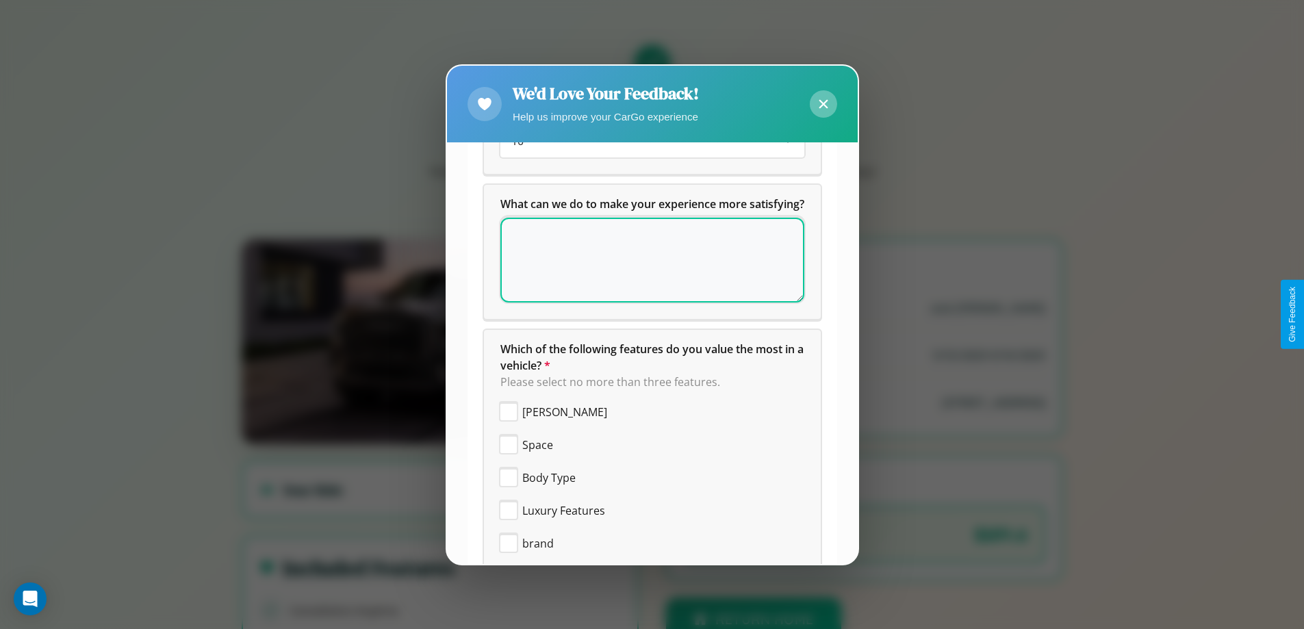
click at [822, 103] on icon at bounding box center [822, 104] width 9 height 9
